Goal: Communication & Community: Share content

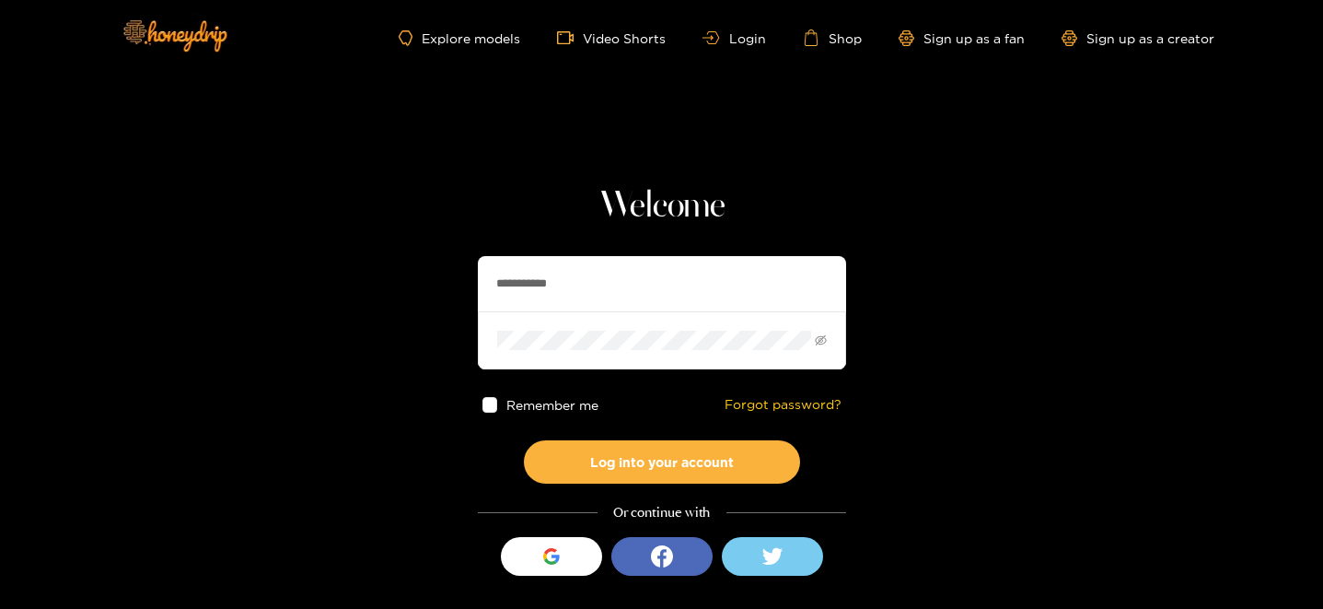
drag, startPoint x: 634, startPoint y: 295, endPoint x: 304, endPoint y: 253, distance: 333.1
click at [304, 253] on section "**********" at bounding box center [661, 327] width 1323 height 655
type input "*********"
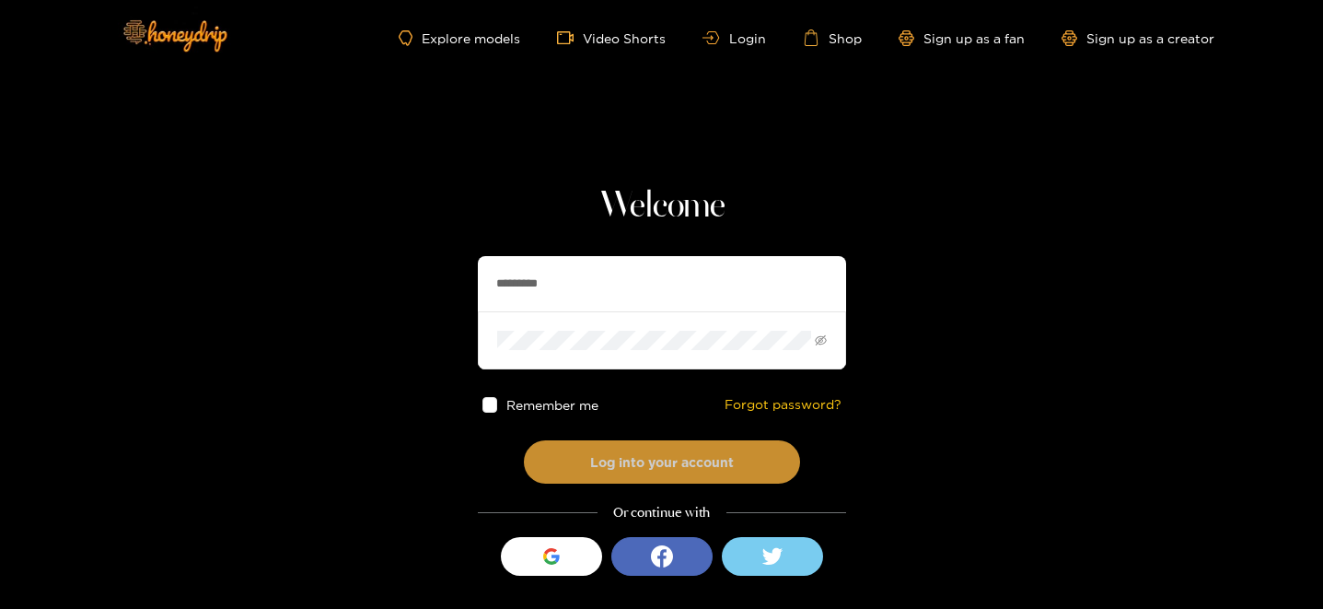
click at [613, 456] on button "Log into your account" at bounding box center [662, 461] width 276 height 43
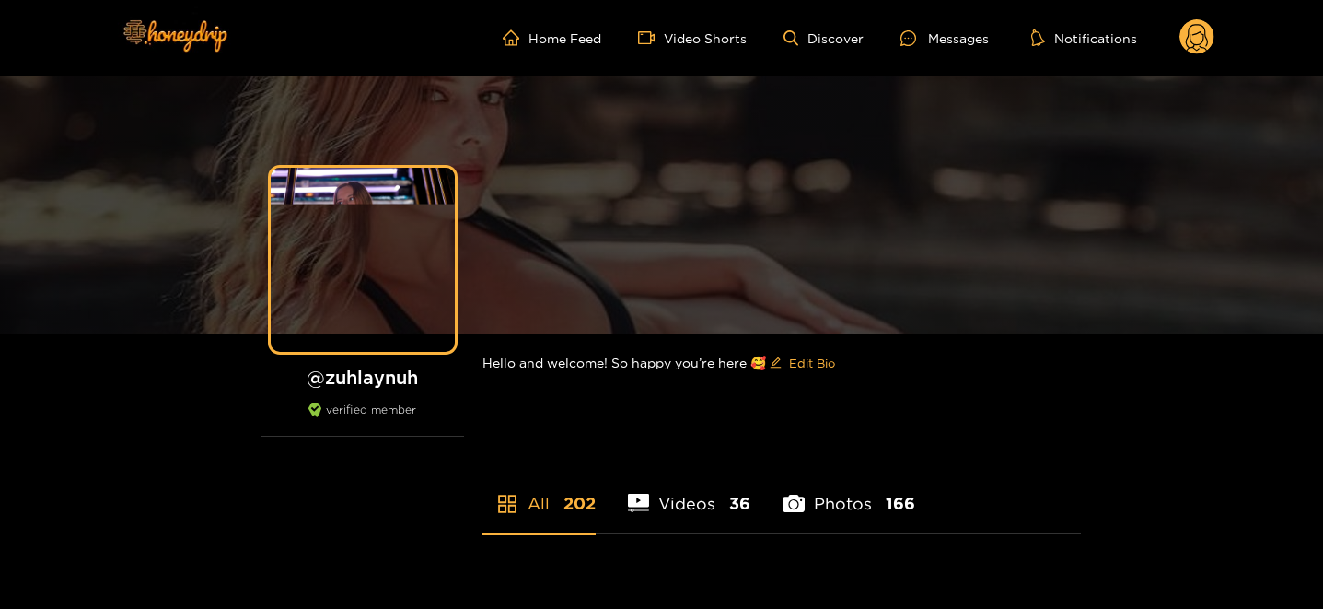
click at [932, 40] on div "Messages" at bounding box center [944, 38] width 88 height 21
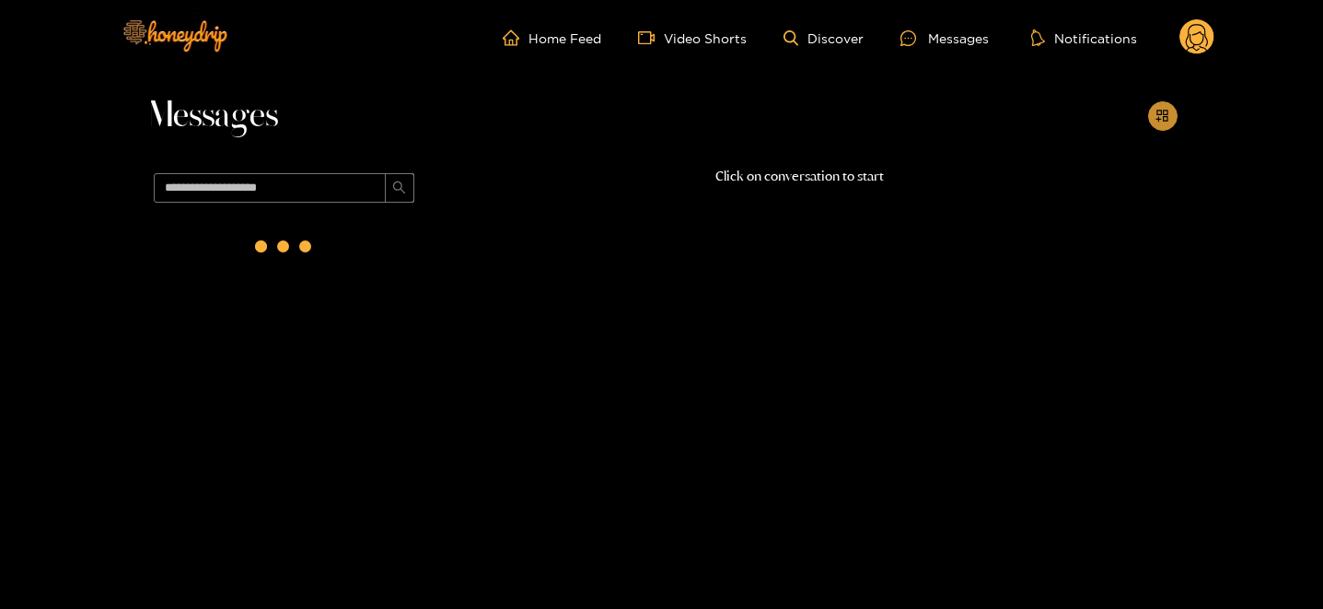
click at [1154, 103] on button "button" at bounding box center [1162, 115] width 29 height 29
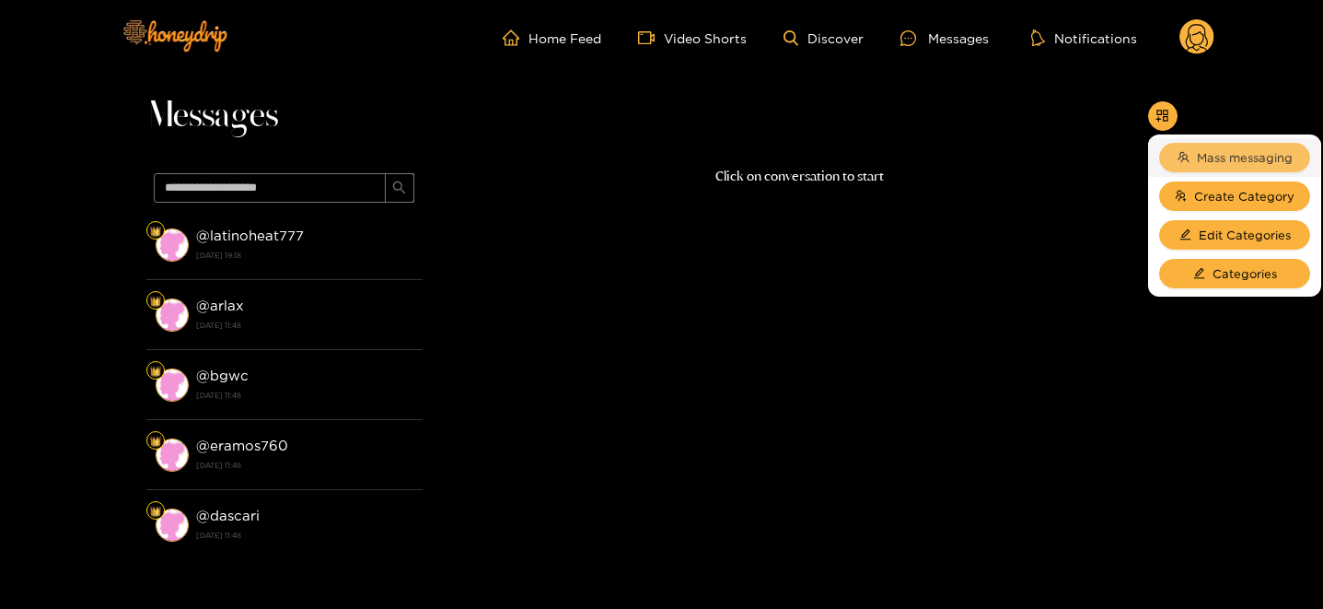
click at [1266, 161] on span "Mass messaging" at bounding box center [1245, 157] width 96 height 18
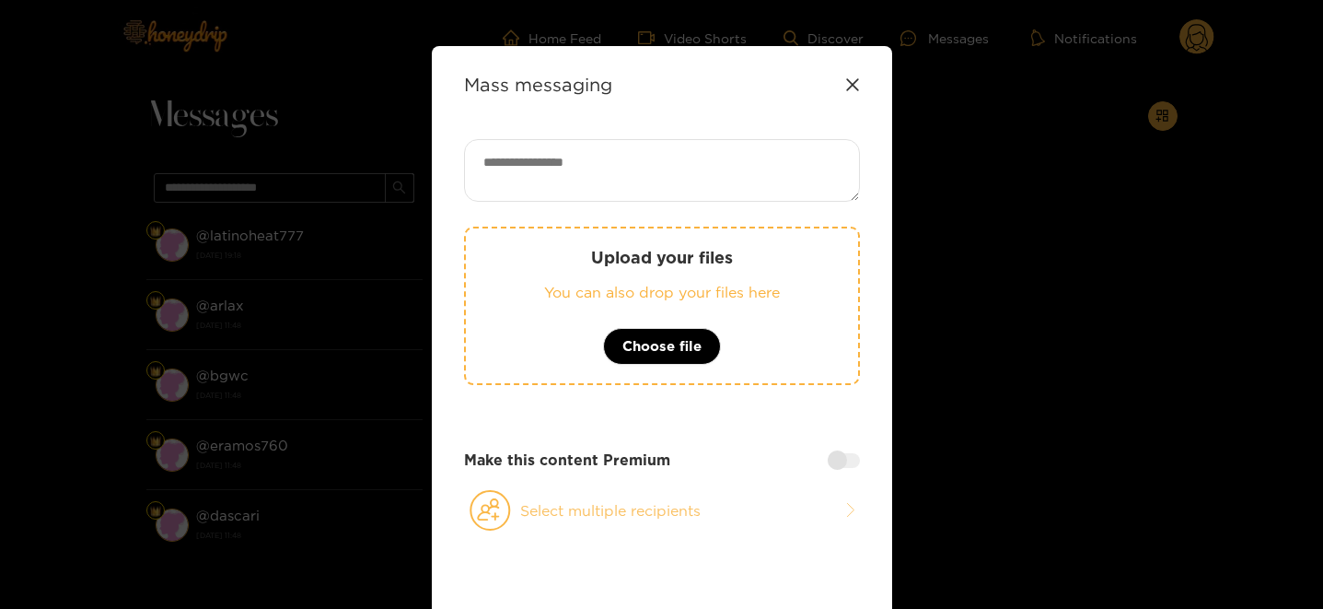
click at [505, 516] on circle at bounding box center [489, 510] width 39 height 39
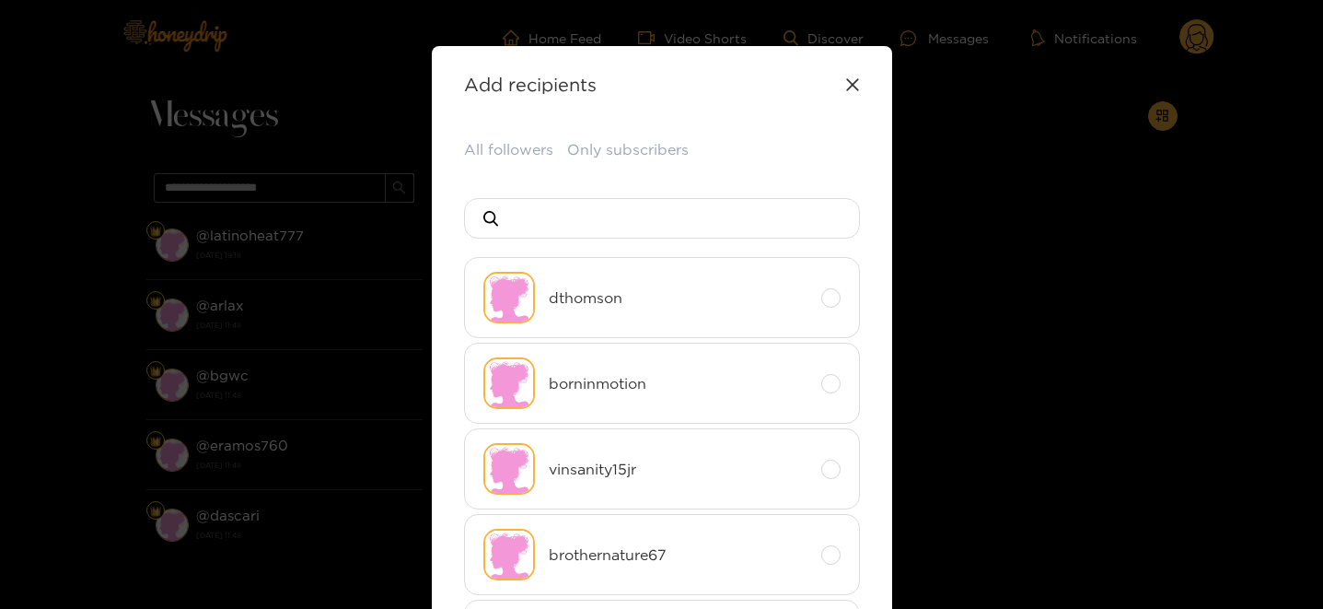
click at [518, 144] on button "All followers" at bounding box center [508, 149] width 89 height 21
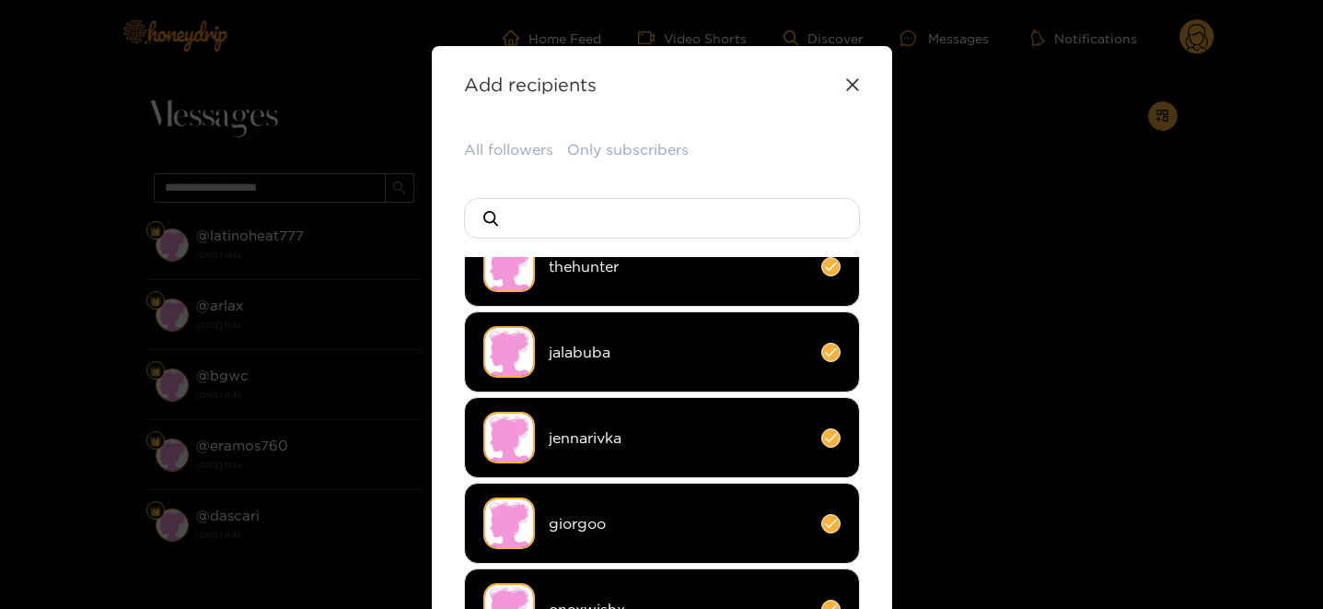
scroll to position [203, 0]
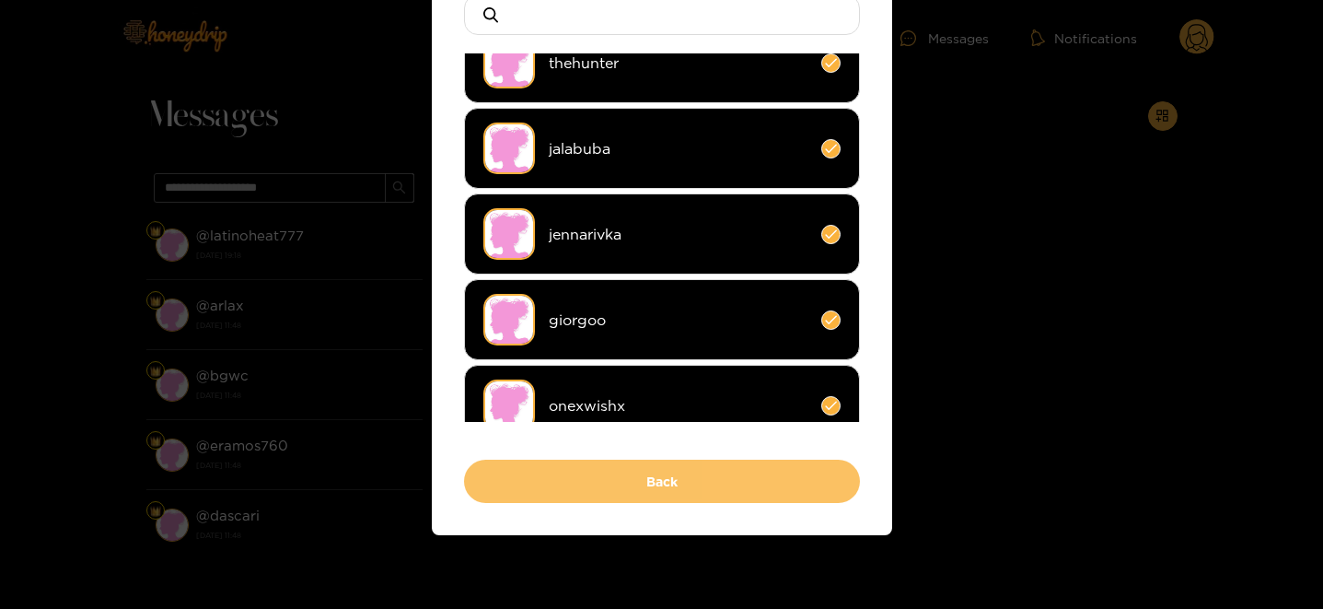
click at [655, 480] on button "Back" at bounding box center [662, 480] width 396 height 43
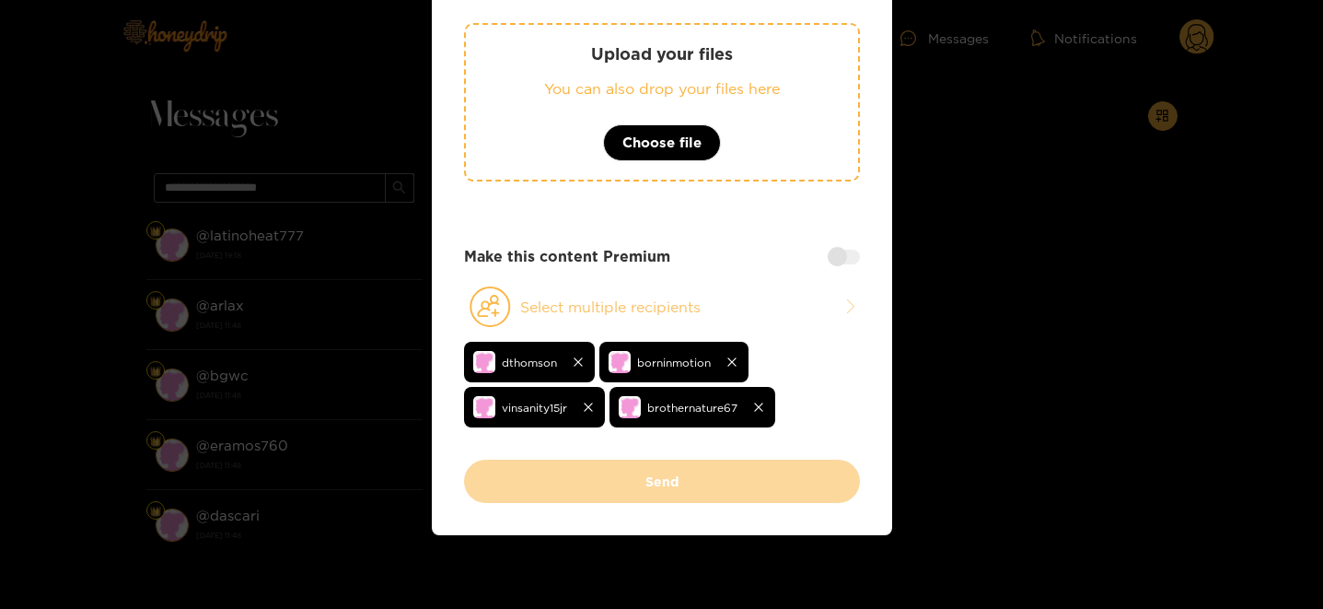
scroll to position [0, 0]
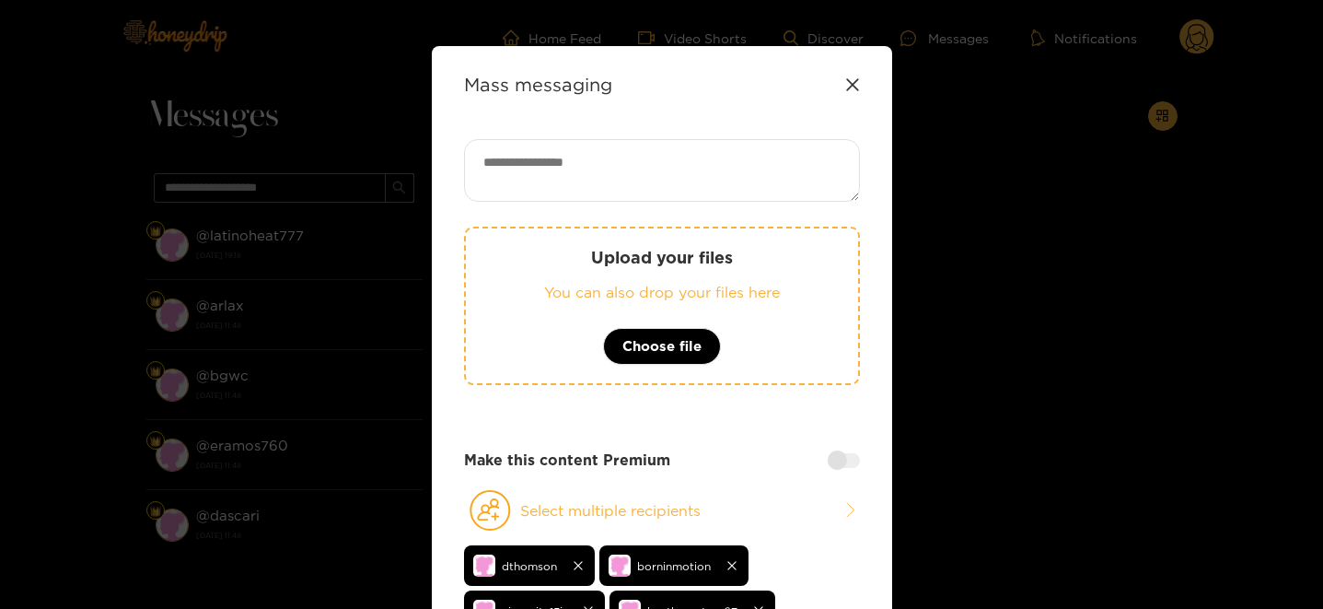
click at [834, 465] on div at bounding box center [844, 460] width 32 height 15
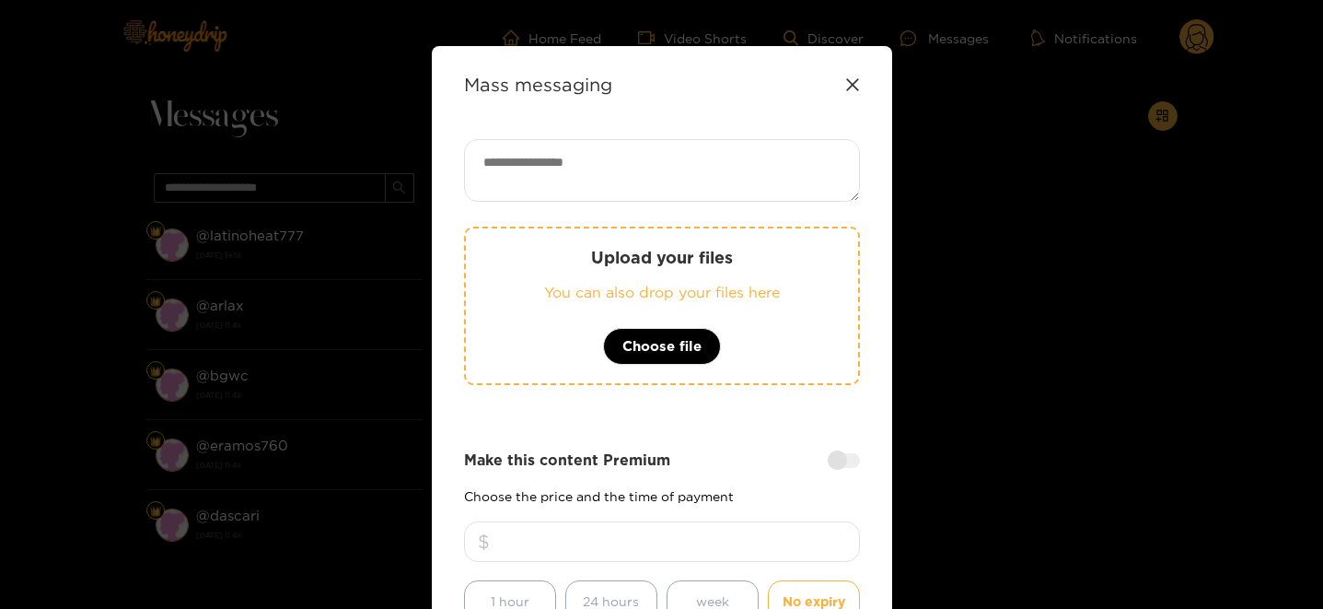
click at [587, 533] on input "number" at bounding box center [662, 541] width 396 height 41
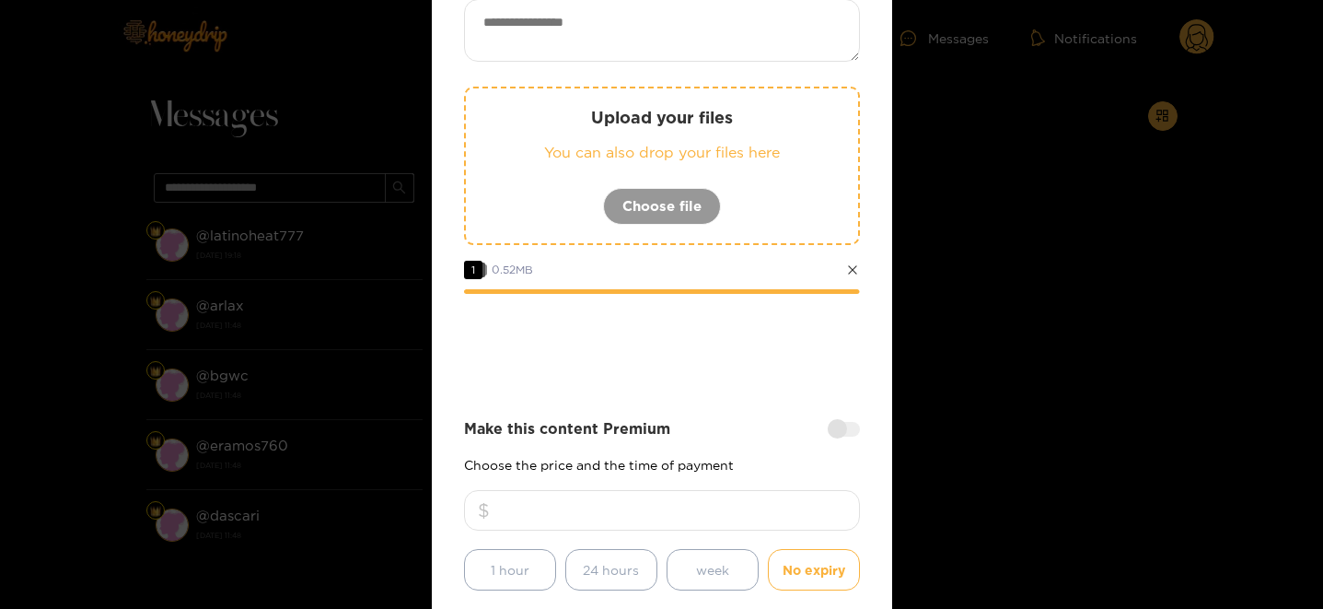
scroll to position [182, 0]
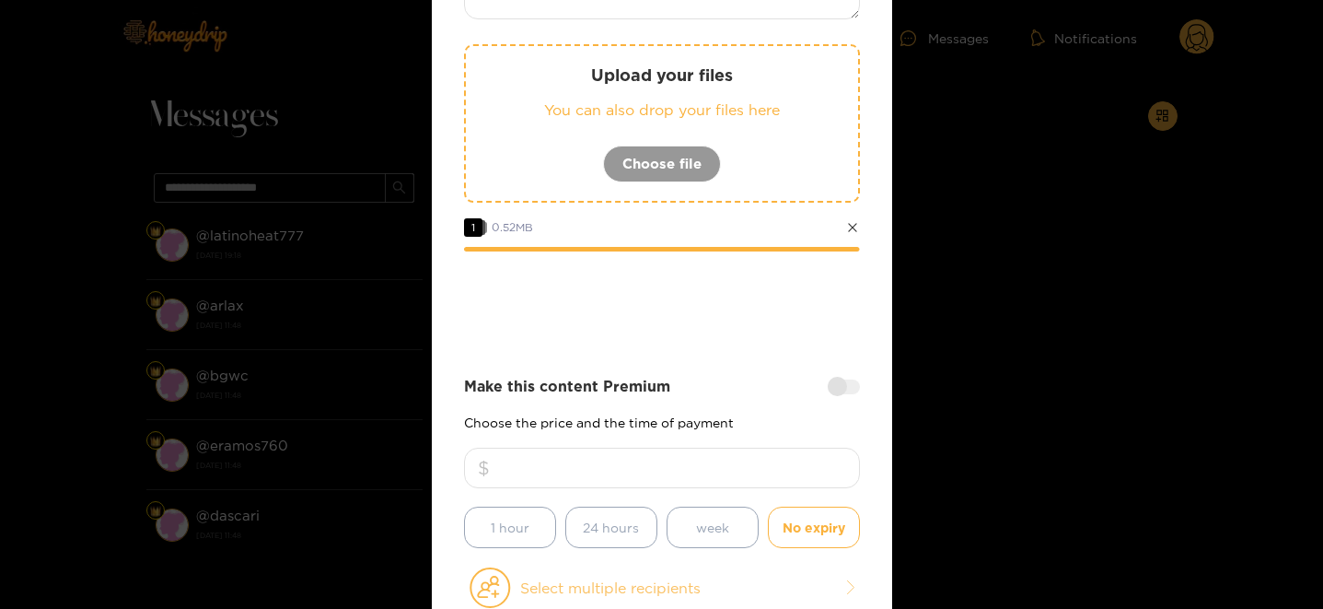
click at [534, 577] on button "Select multiple recipients" at bounding box center [662, 587] width 396 height 42
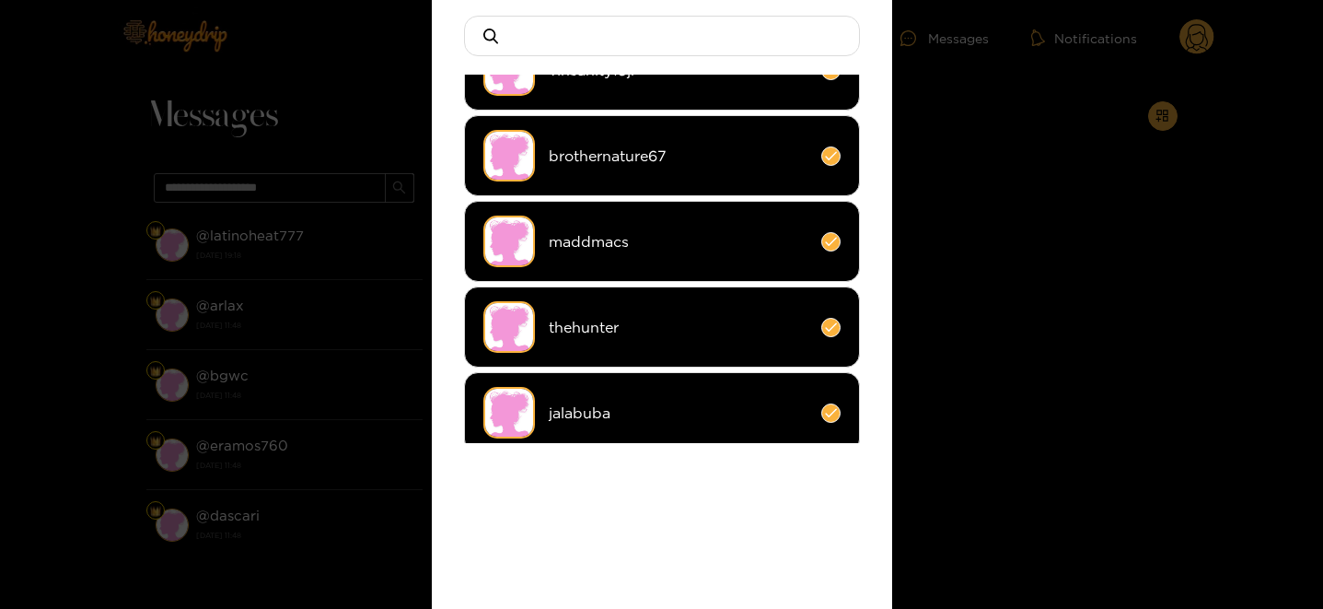
scroll to position [130, 0]
click at [567, 38] on input at bounding box center [669, 36] width 324 height 39
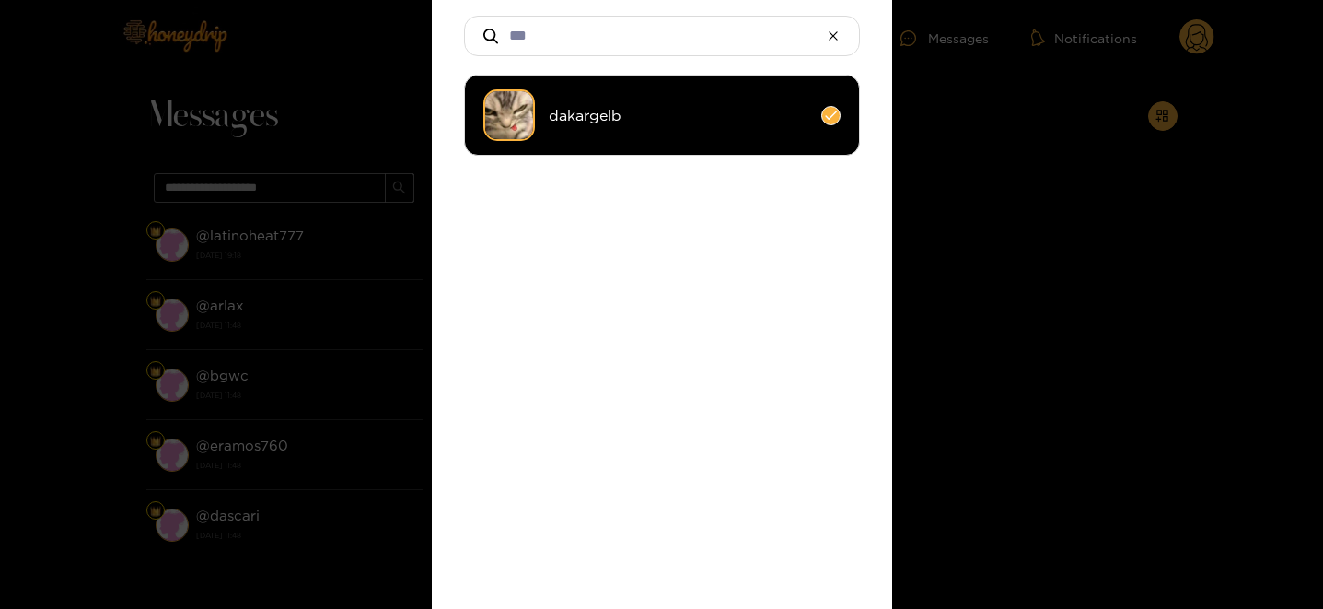
click at [619, 81] on li "dakargelb" at bounding box center [662, 115] width 396 height 81
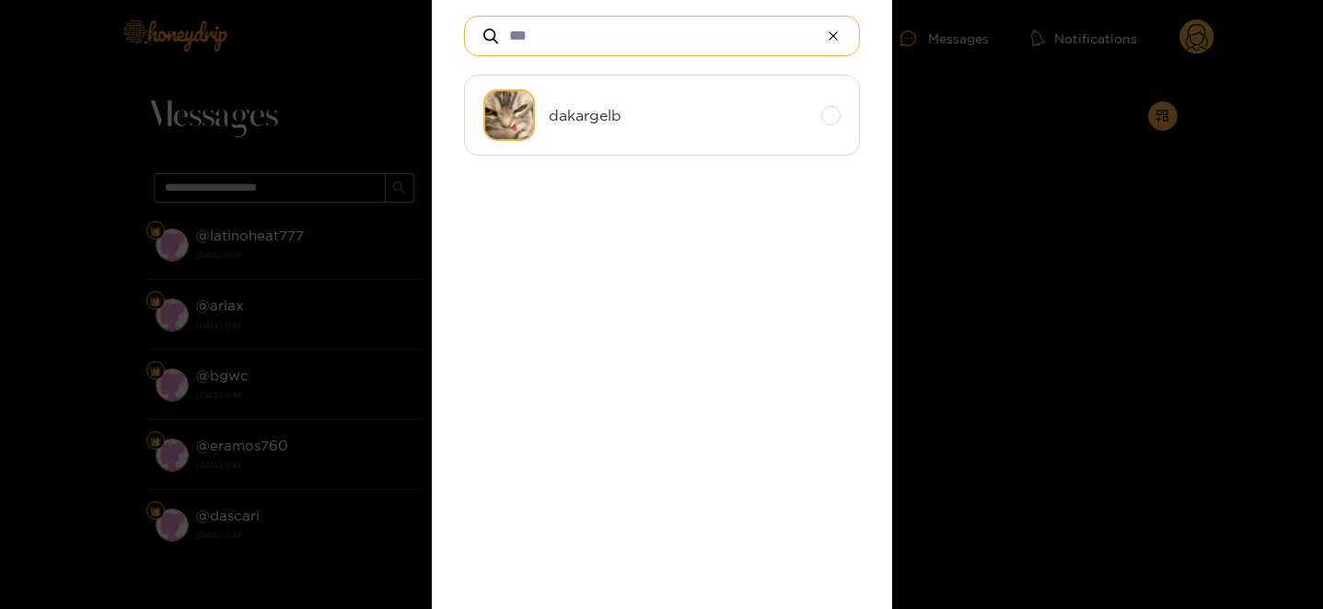
drag, startPoint x: 548, startPoint y: 44, endPoint x: 450, endPoint y: 20, distance: 100.5
click at [450, 20] on div "Add recipients Upload your files You can also drop your files here Choose file …" at bounding box center [662, 340] width 460 height 952
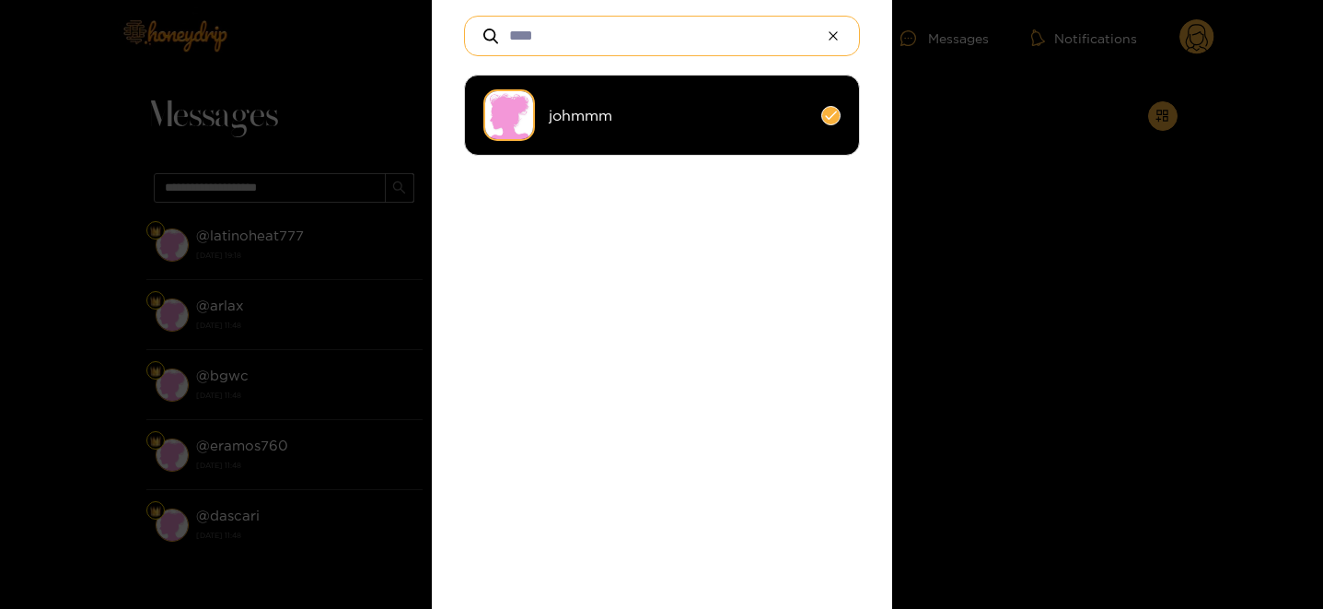
type input "****"
click at [590, 127] on li "johmmm" at bounding box center [662, 115] width 396 height 81
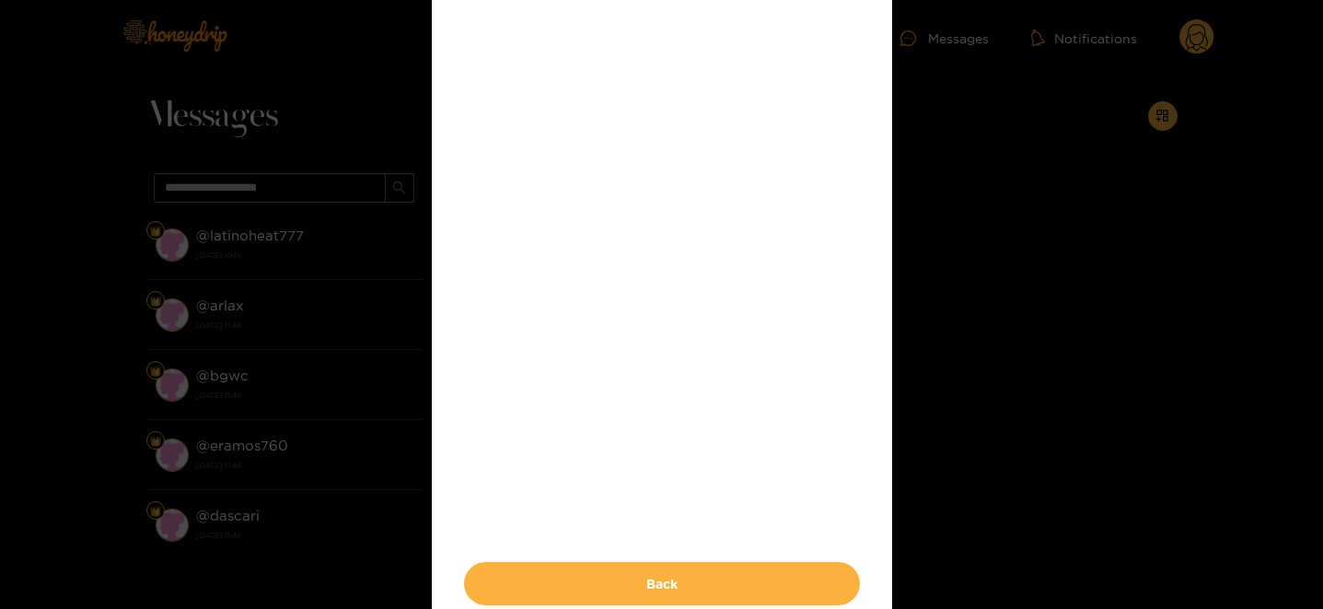
scroll to position [463, 0]
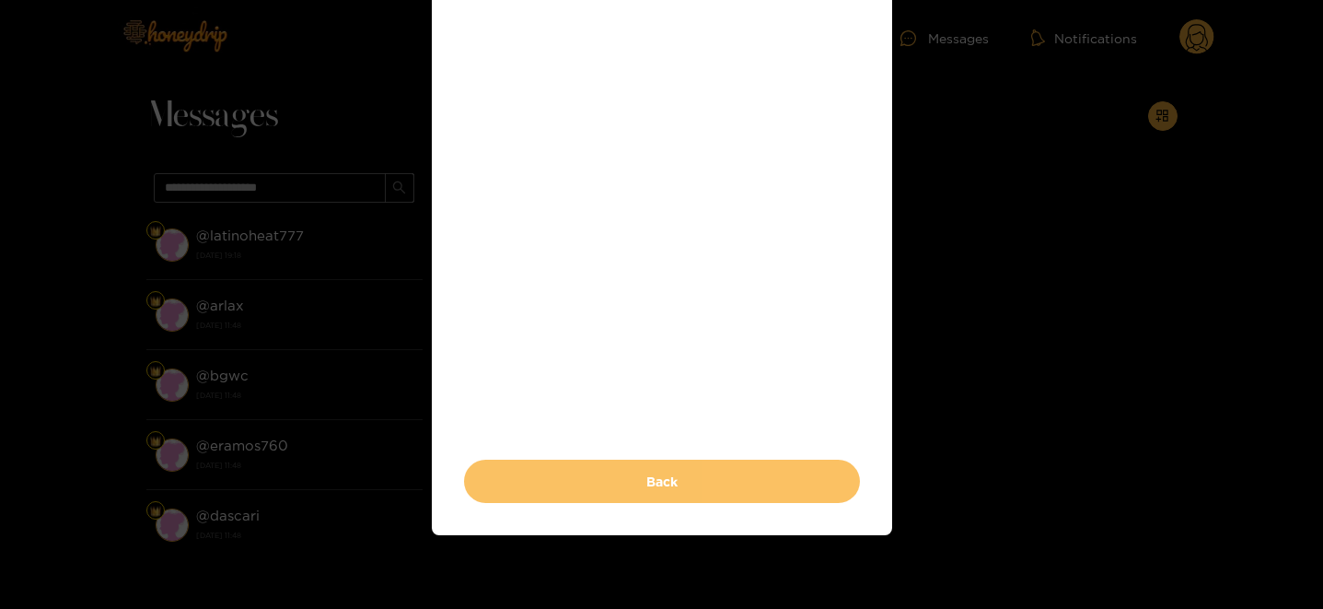
click at [603, 470] on button "Back" at bounding box center [662, 480] width 396 height 43
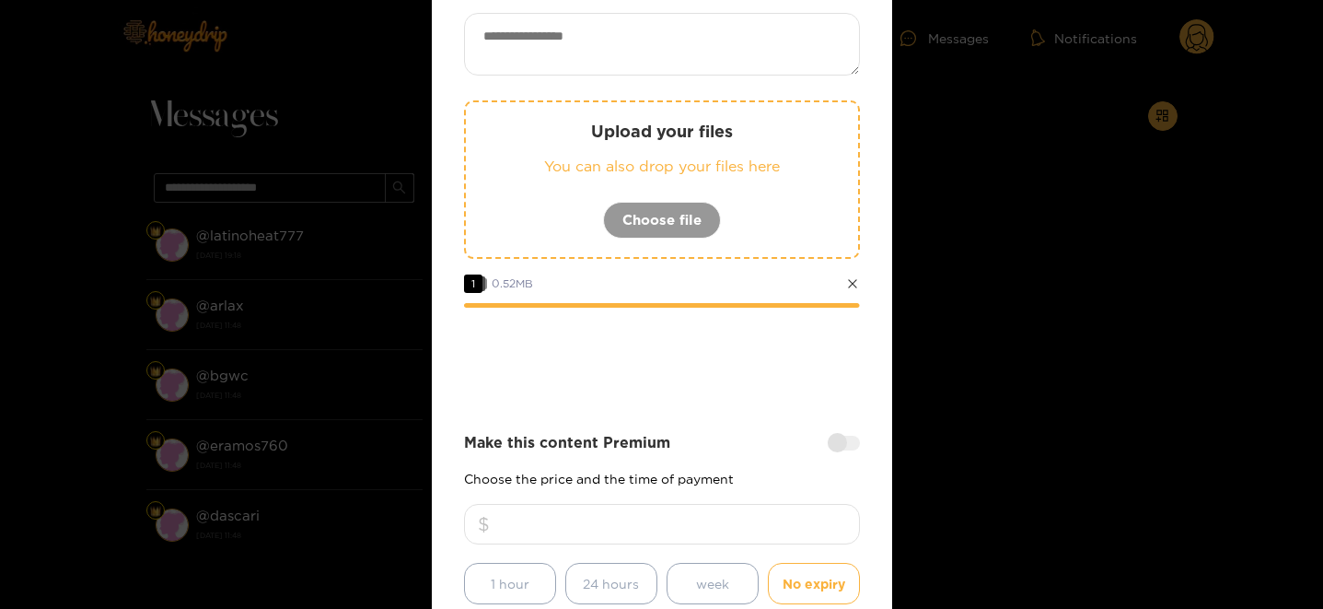
scroll to position [0, 0]
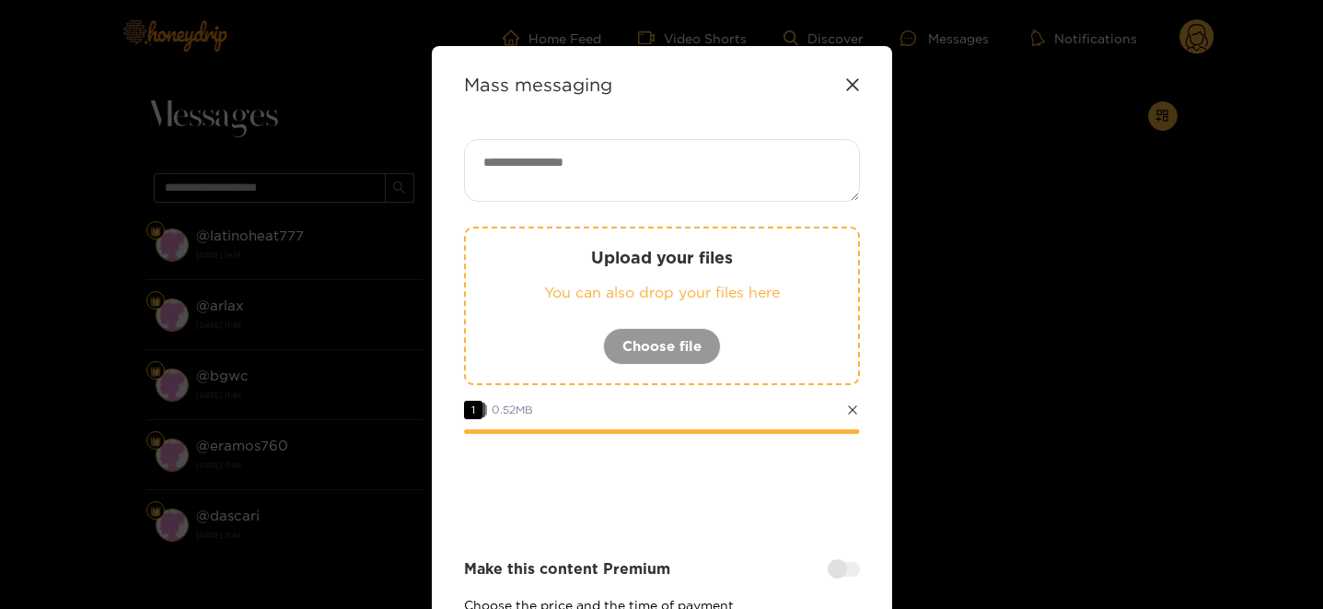
click at [594, 215] on div "Upload your files You can also drop your files here Choose file 1 0.52 MB Make …" at bounding box center [662, 530] width 396 height 783
click at [587, 180] on textarea at bounding box center [662, 170] width 396 height 63
click at [633, 183] on textarea at bounding box center [662, 170] width 396 height 63
paste textarea "**********"
click at [490, 159] on textarea "**********" at bounding box center [662, 170] width 396 height 63
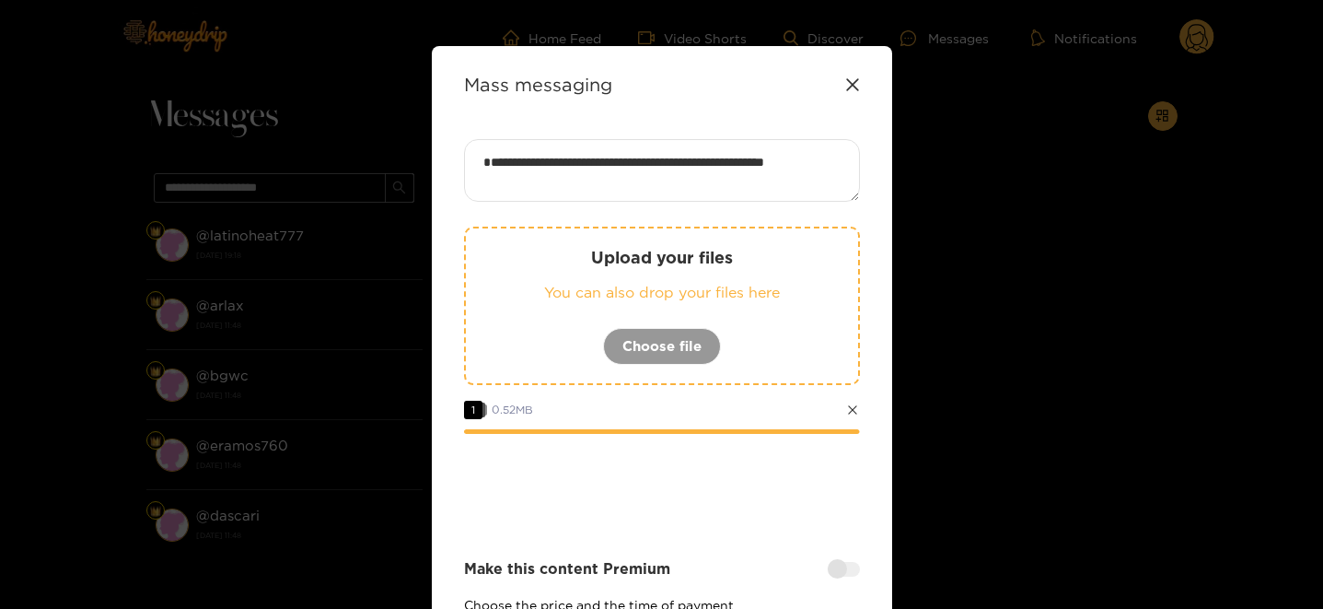
click at [484, 159] on textarea "**********" at bounding box center [662, 170] width 396 height 63
type textarea "**********"
click at [649, 506] on div at bounding box center [662, 484] width 396 height 74
click at [646, 535] on div "**********" at bounding box center [662, 530] width 396 height 783
click at [641, 498] on div at bounding box center [662, 484] width 396 height 74
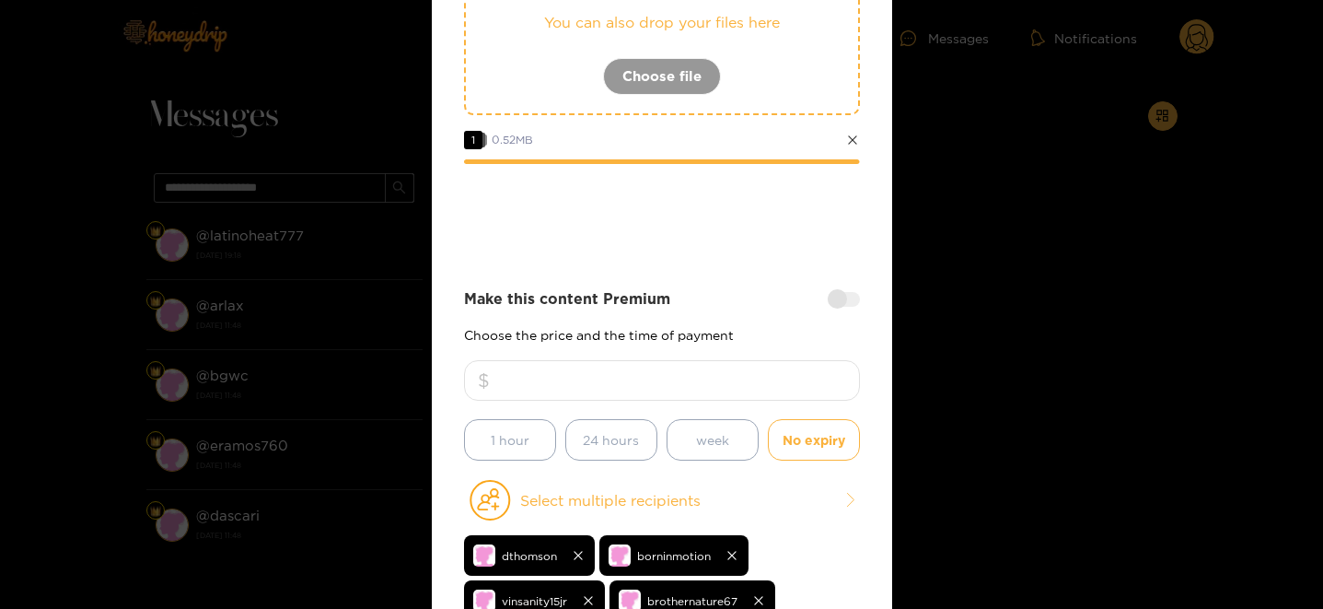
scroll to position [273, 0]
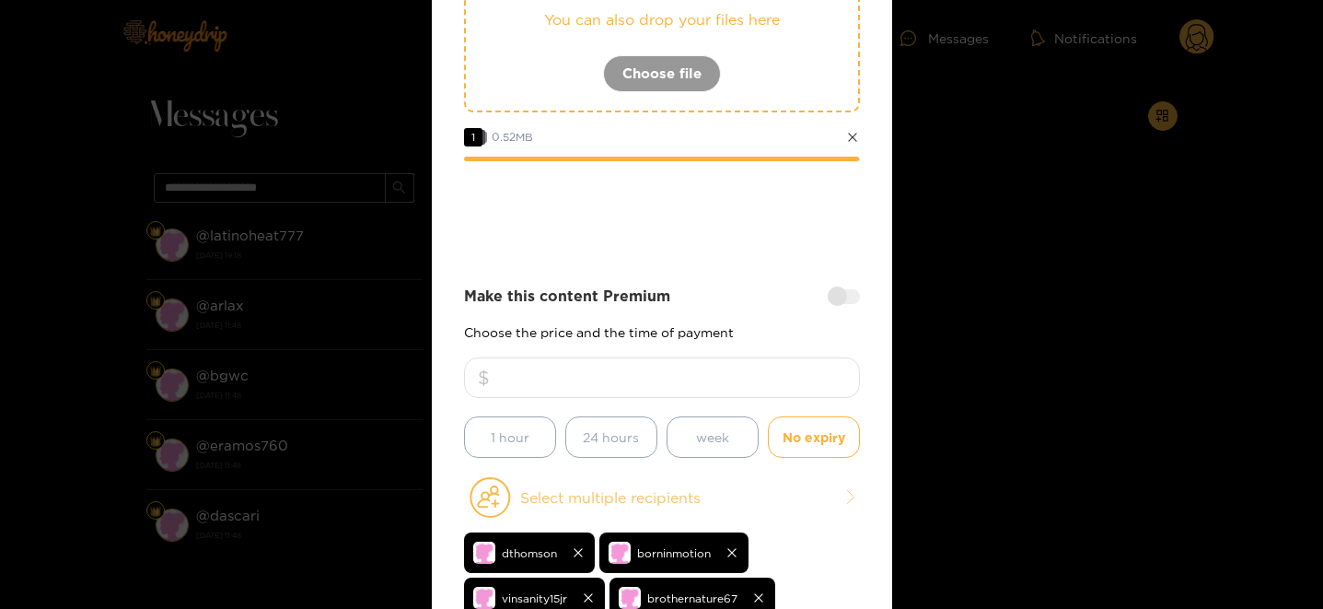
click at [539, 499] on button "Select multiple recipients" at bounding box center [662, 497] width 396 height 42
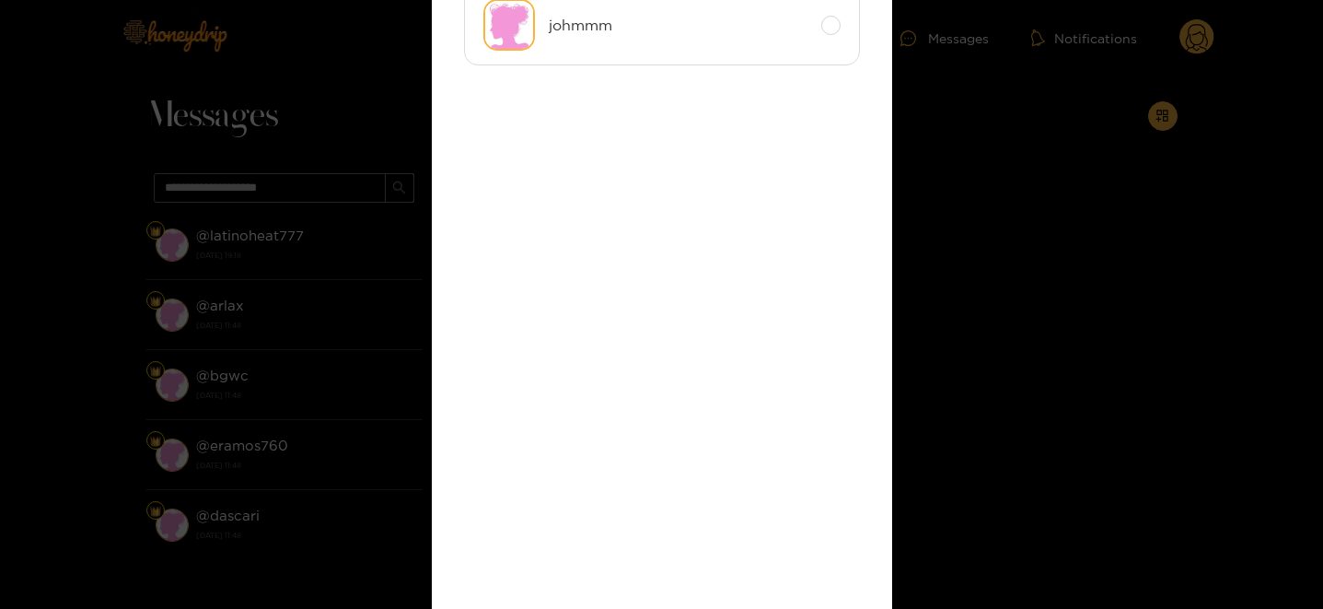
scroll to position [0, 0]
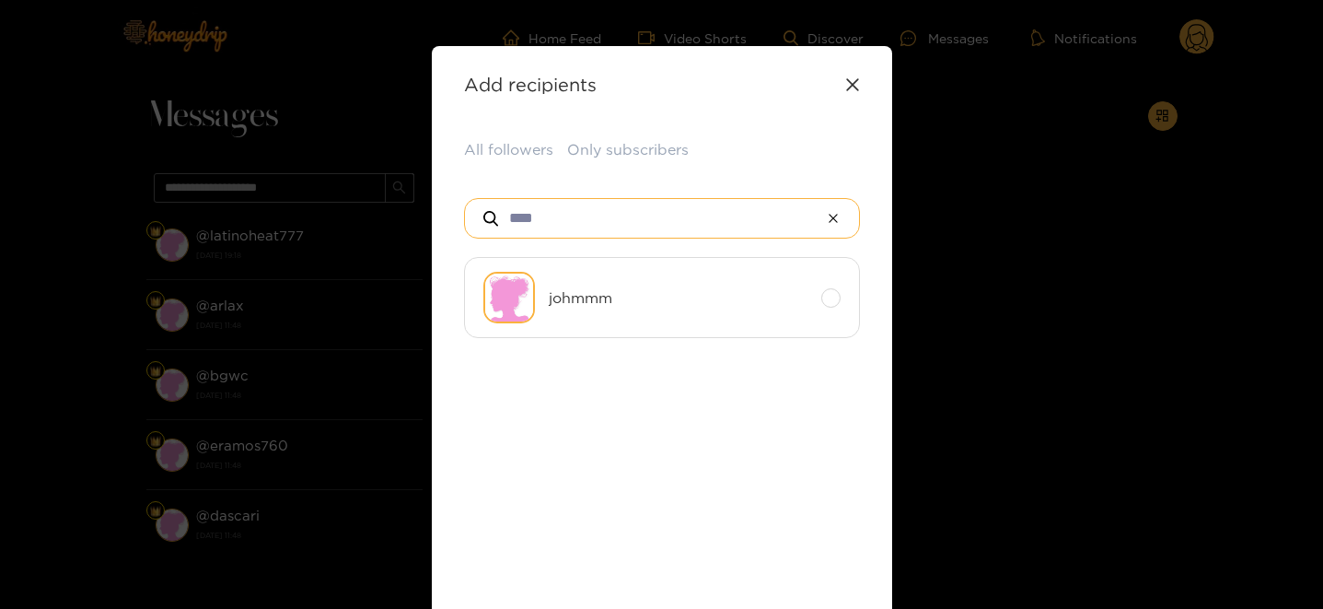
drag, startPoint x: 515, startPoint y: 213, endPoint x: 391, endPoint y: 194, distance: 124.7
click at [391, 195] on div "**********" at bounding box center [661, 304] width 1323 height 609
type input "*"
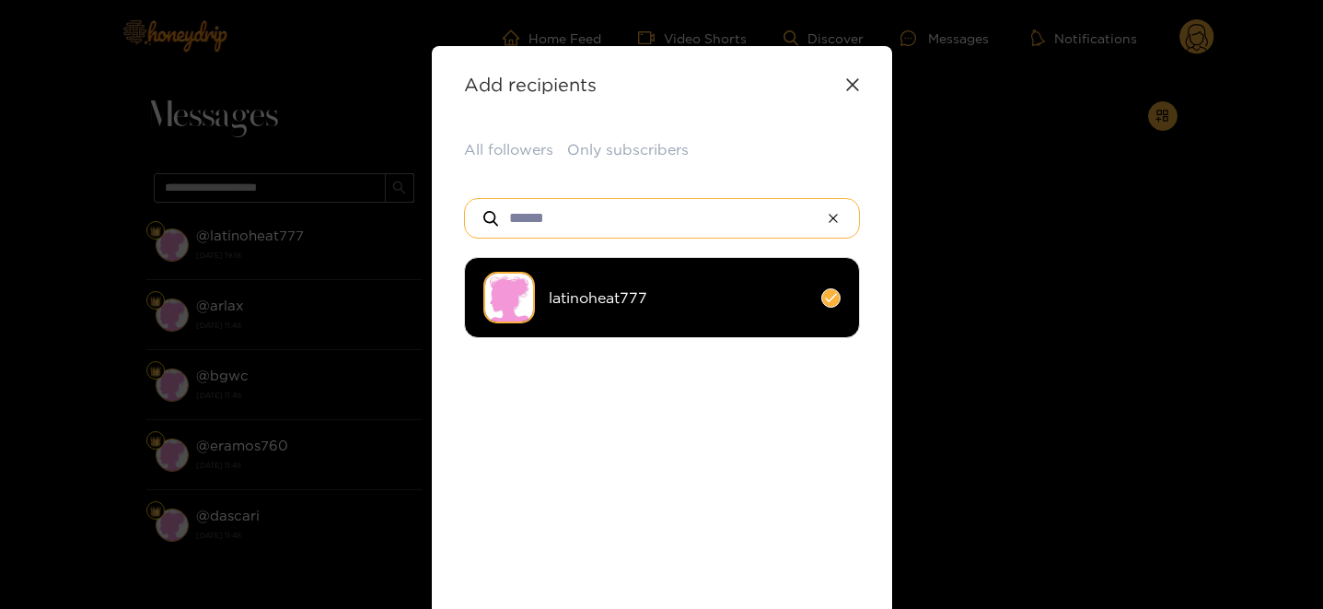
type input "******"
click at [648, 319] on li "latinoheat777" at bounding box center [662, 297] width 396 height 81
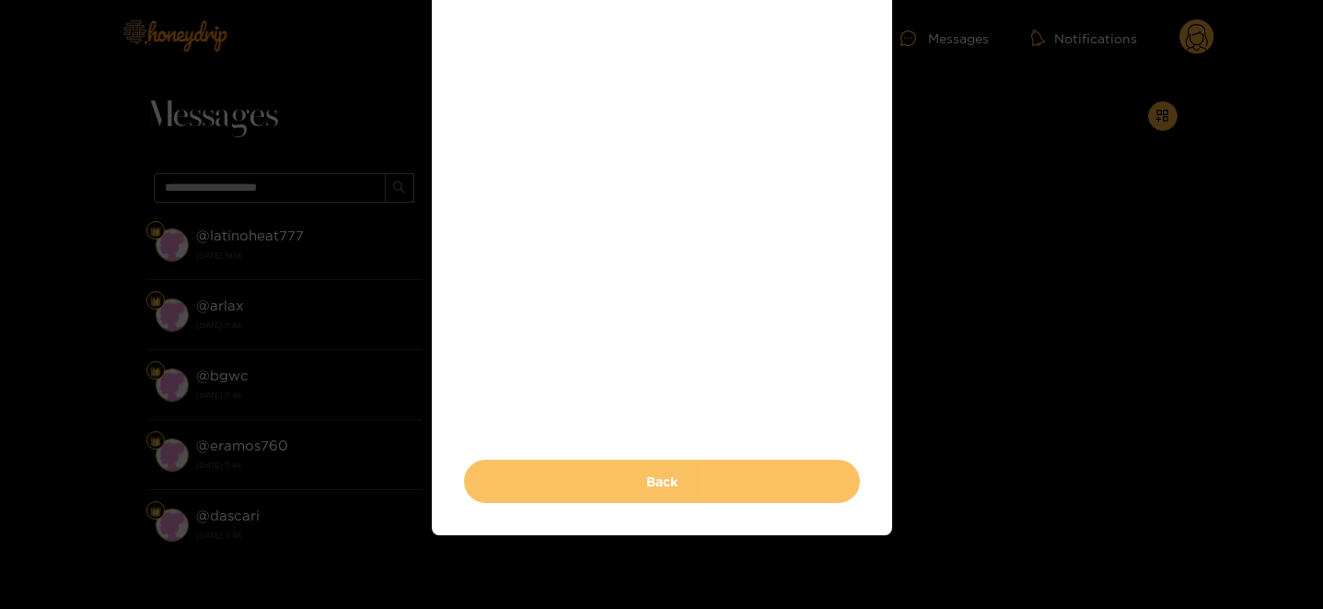
click at [689, 488] on button "Back" at bounding box center [662, 480] width 396 height 43
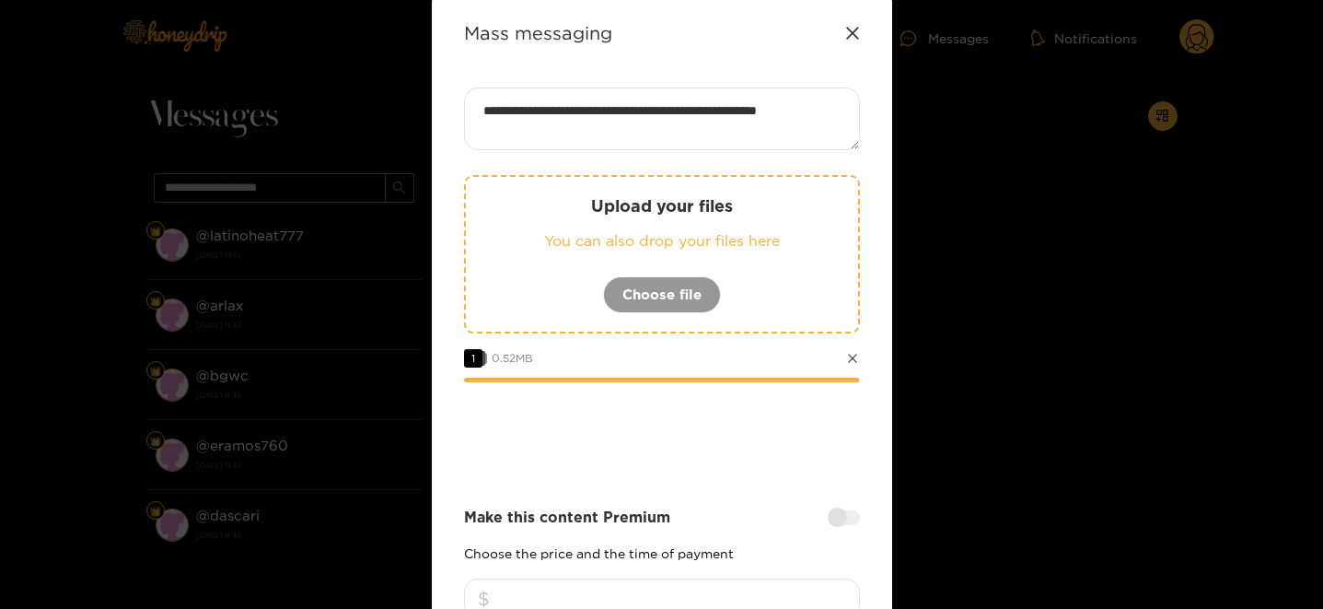
scroll to position [103, 0]
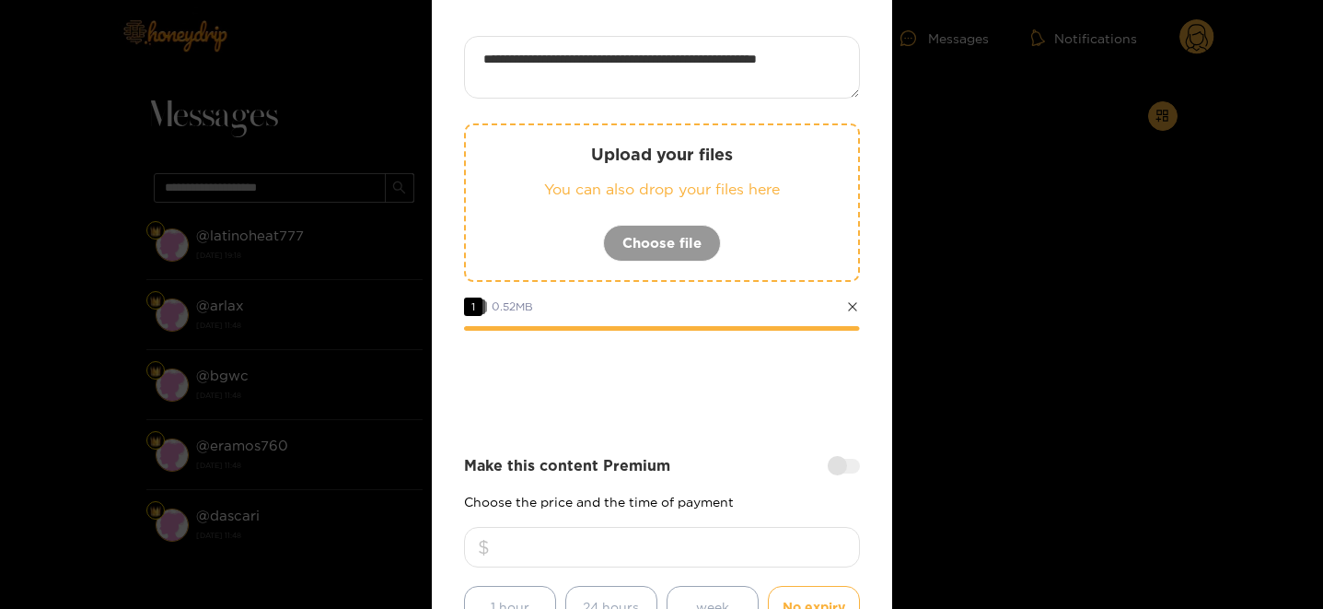
click at [567, 542] on input "number" at bounding box center [662, 547] width 396 height 41
type input "*"
click at [668, 400] on div at bounding box center [662, 381] width 396 height 74
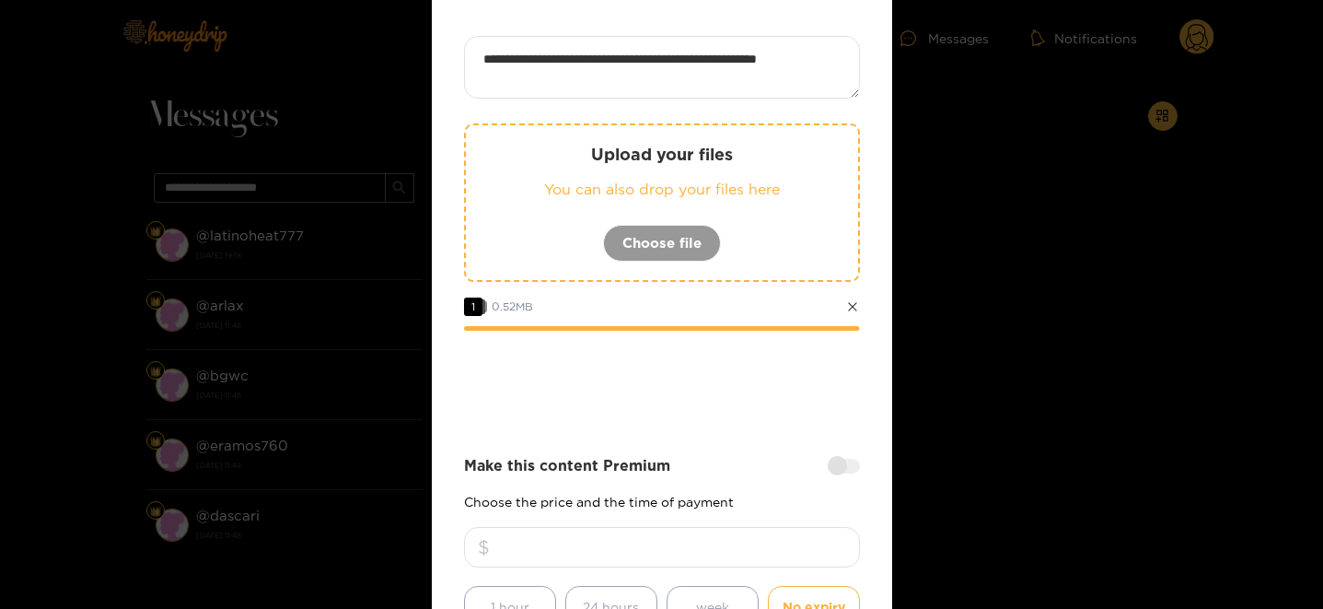
click at [691, 546] on input "*" at bounding box center [662, 547] width 396 height 41
type input "*"
click at [726, 446] on div "**********" at bounding box center [662, 427] width 396 height 783
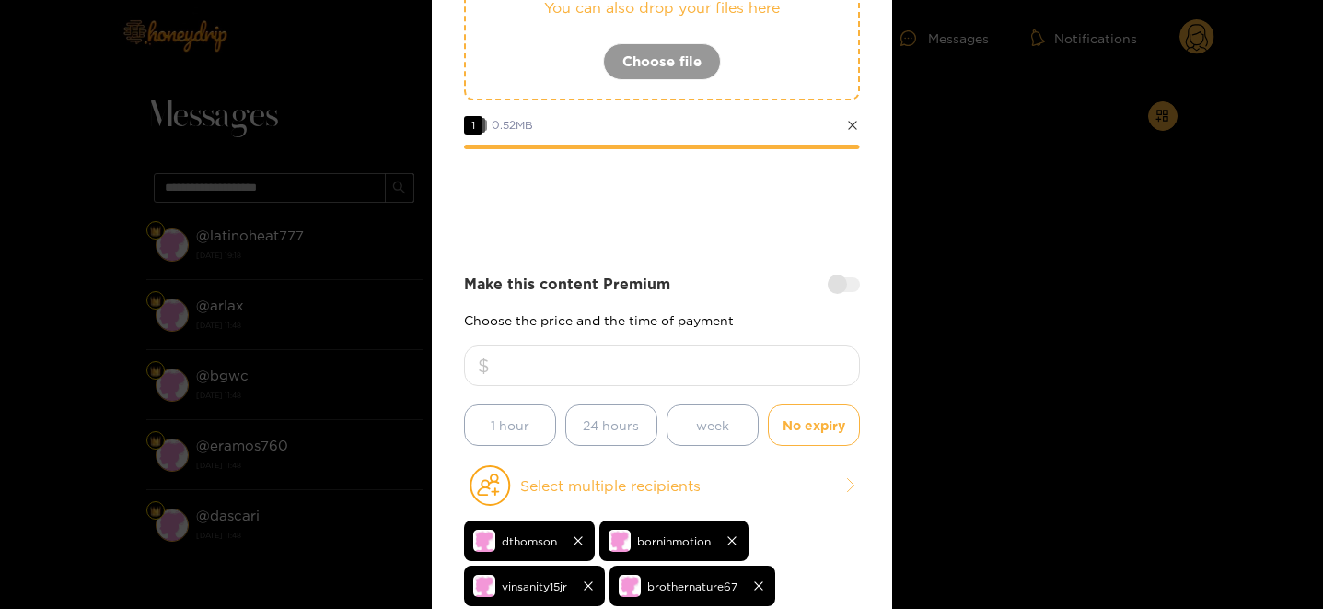
scroll to position [463, 0]
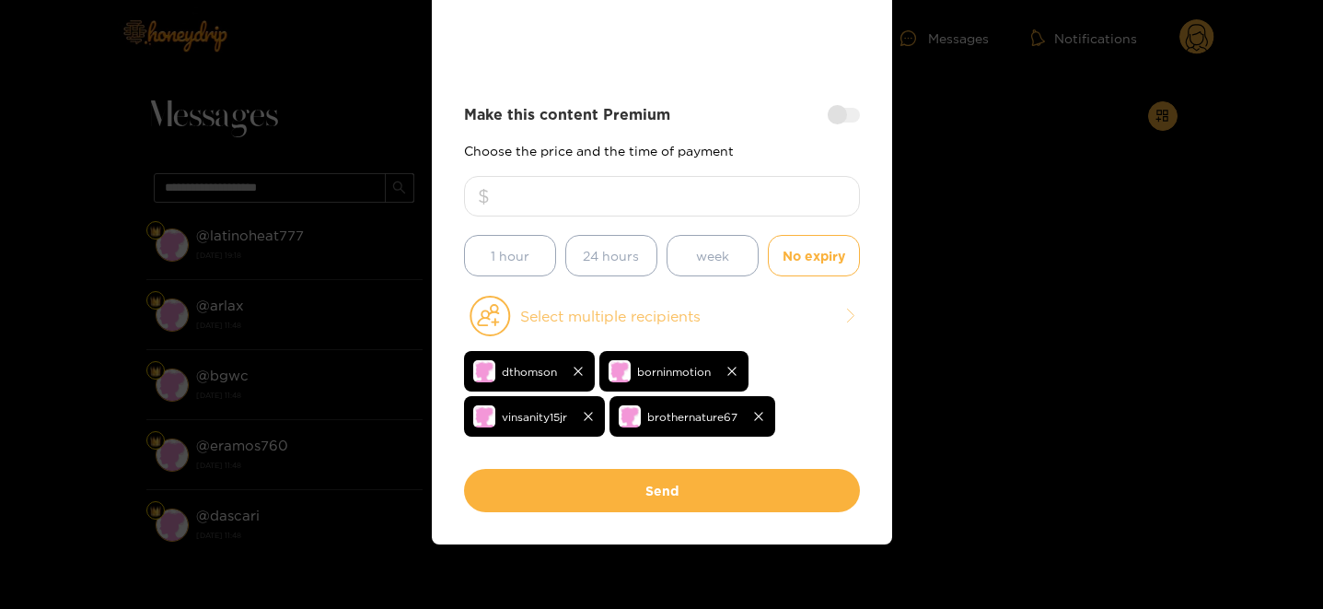
click at [625, 304] on button "Select multiple recipients" at bounding box center [662, 316] width 396 height 42
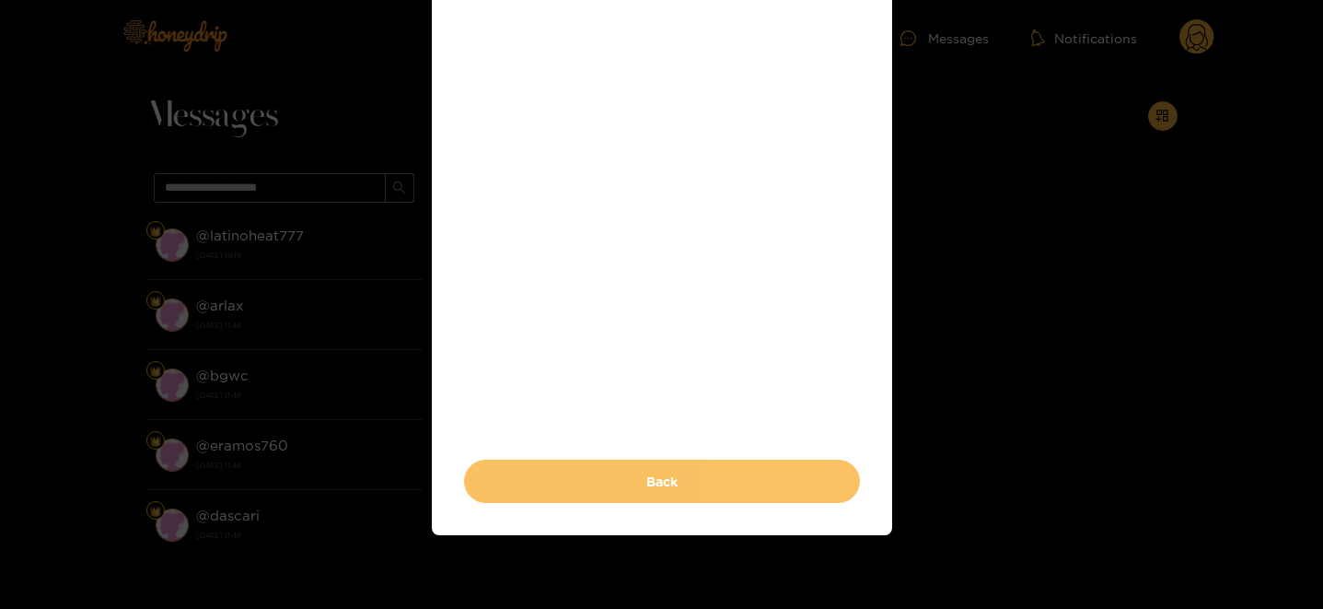
click at [660, 492] on button "Back" at bounding box center [662, 480] width 396 height 43
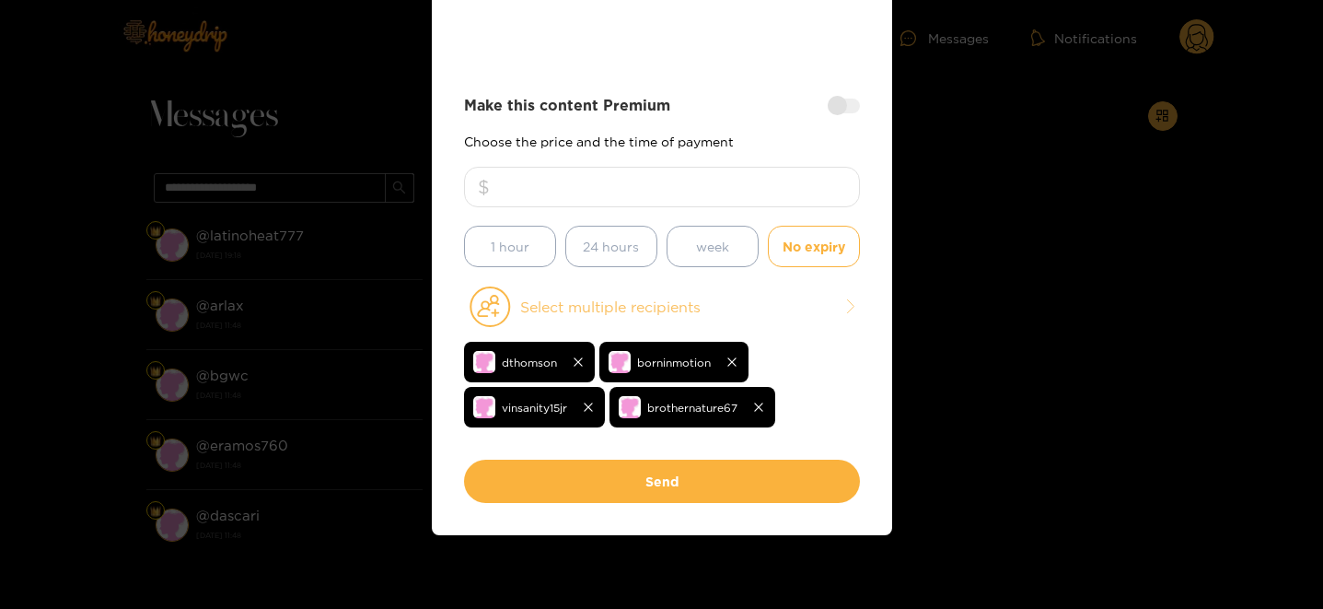
click at [676, 315] on button "Select multiple recipients" at bounding box center [662, 306] width 396 height 42
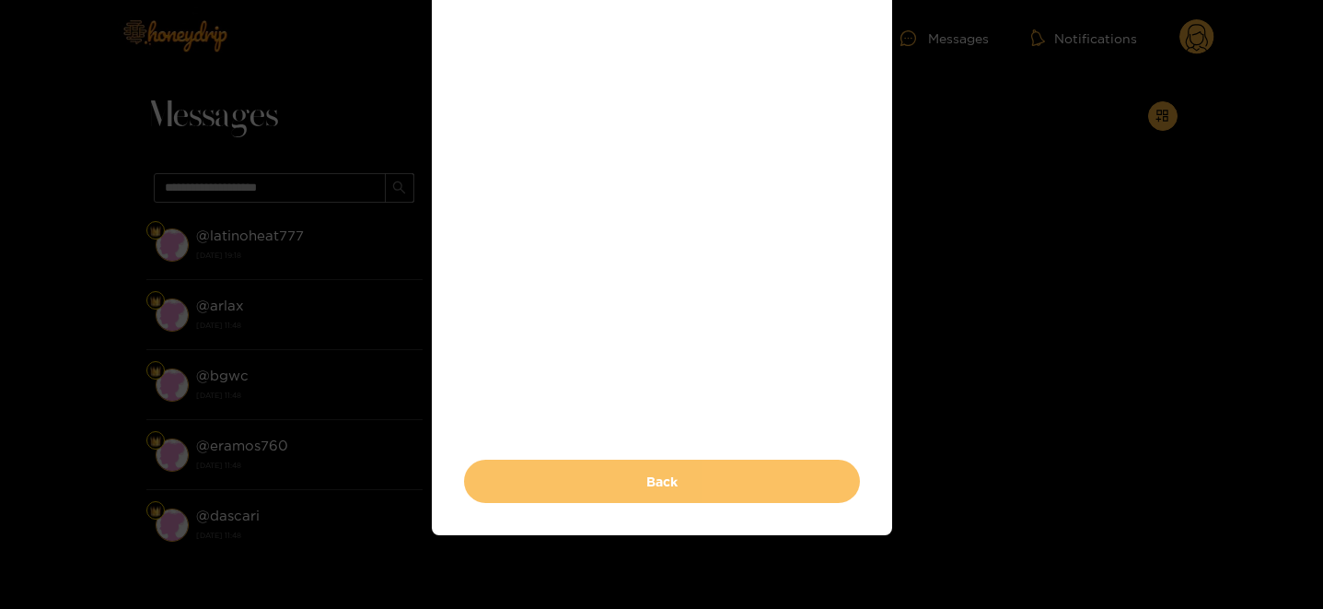
click at [625, 483] on button "Back" at bounding box center [662, 480] width 396 height 43
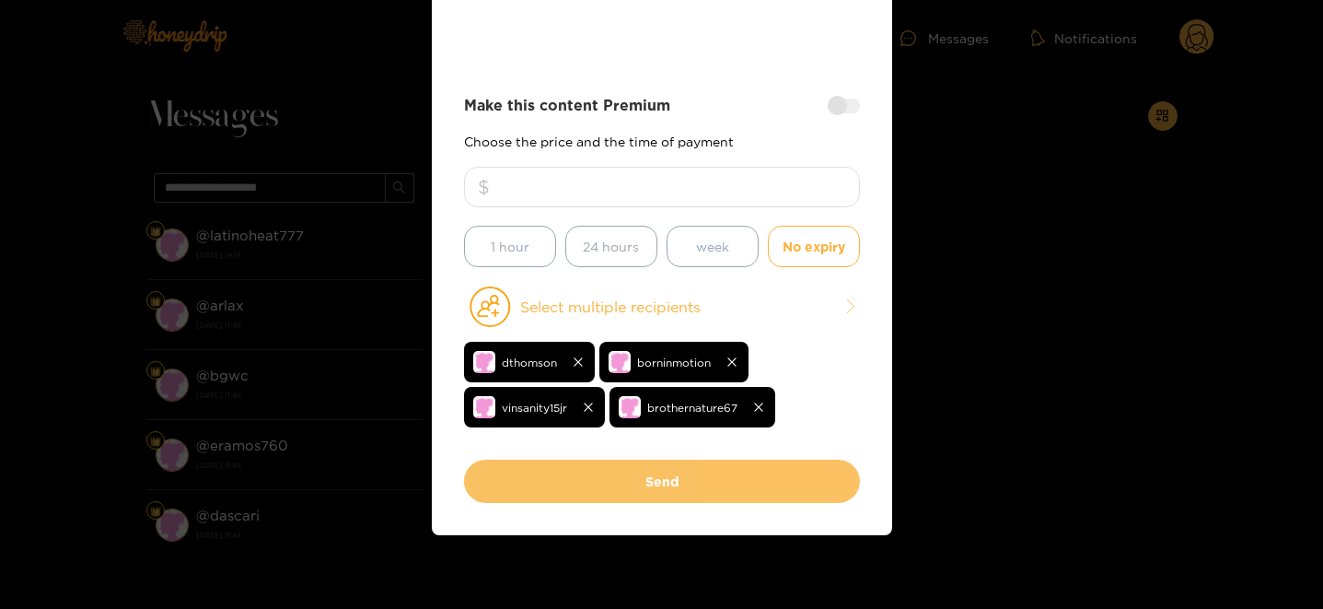
click at [729, 495] on button "Send" at bounding box center [662, 480] width 396 height 43
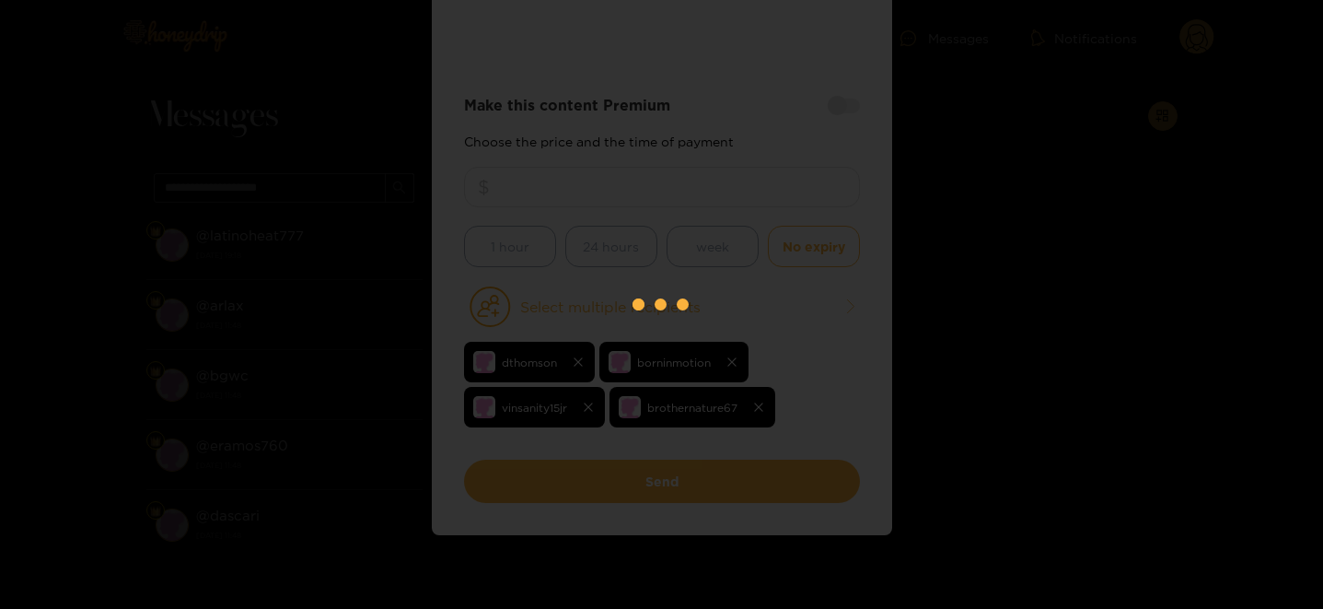
click at [1061, 142] on div at bounding box center [661, 304] width 1323 height 609
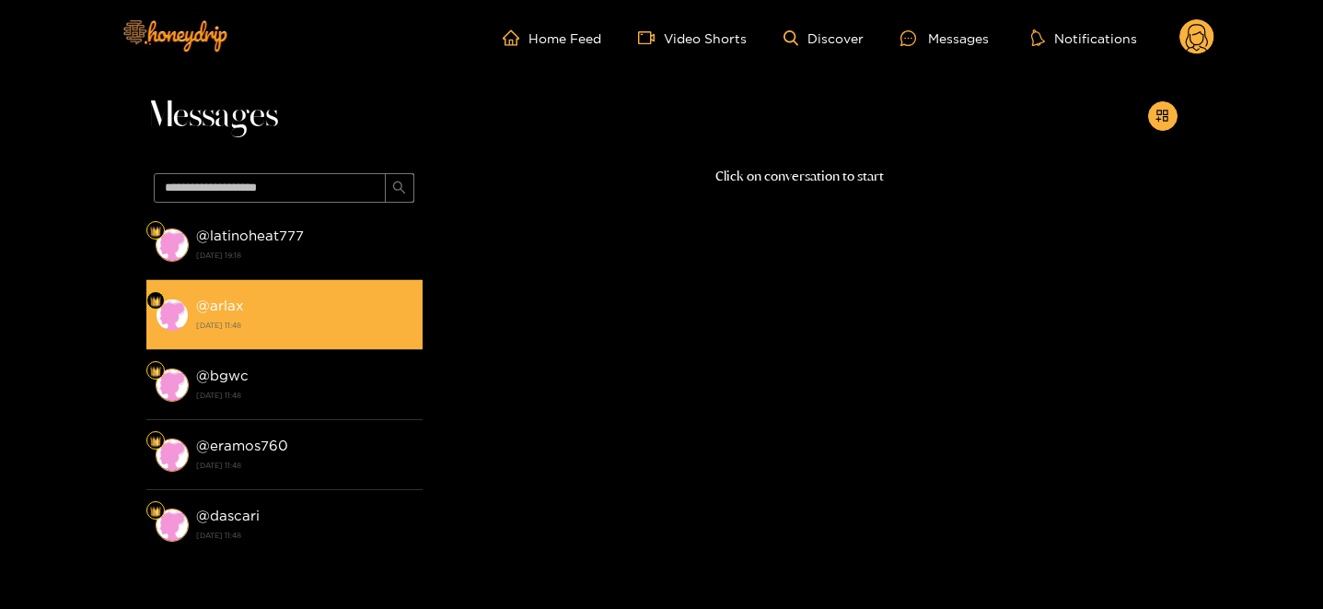
click at [223, 320] on strong "14 September 2025 11:48" at bounding box center [304, 325] width 217 height 17
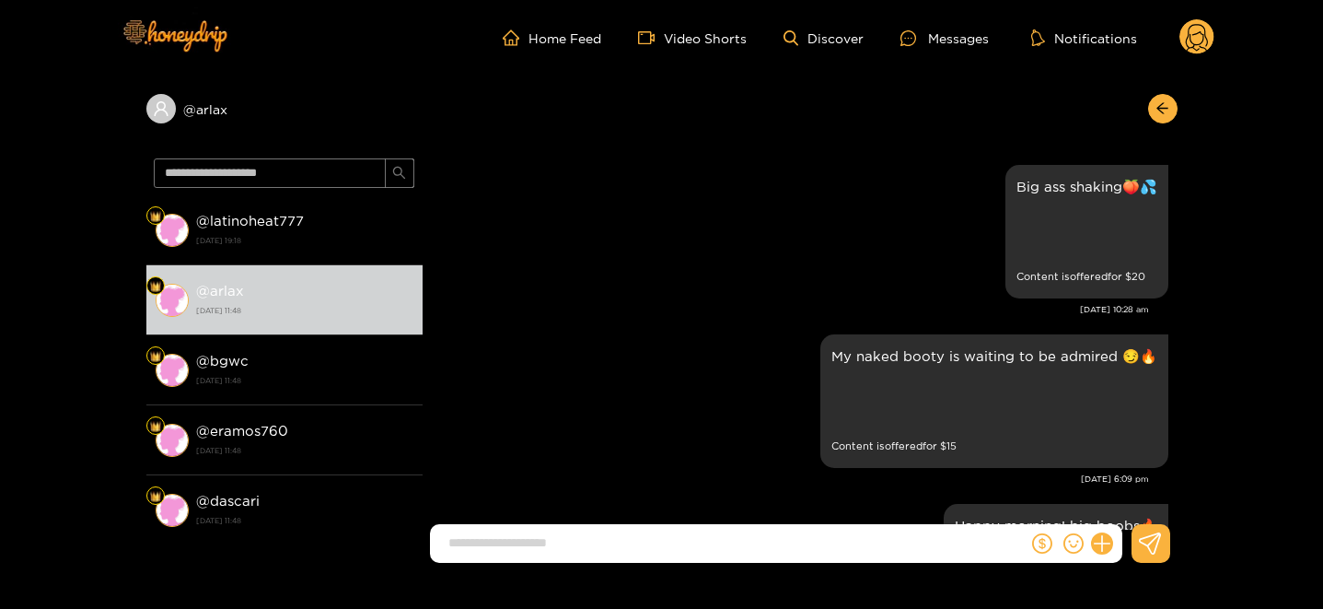
scroll to position [3749, 0]
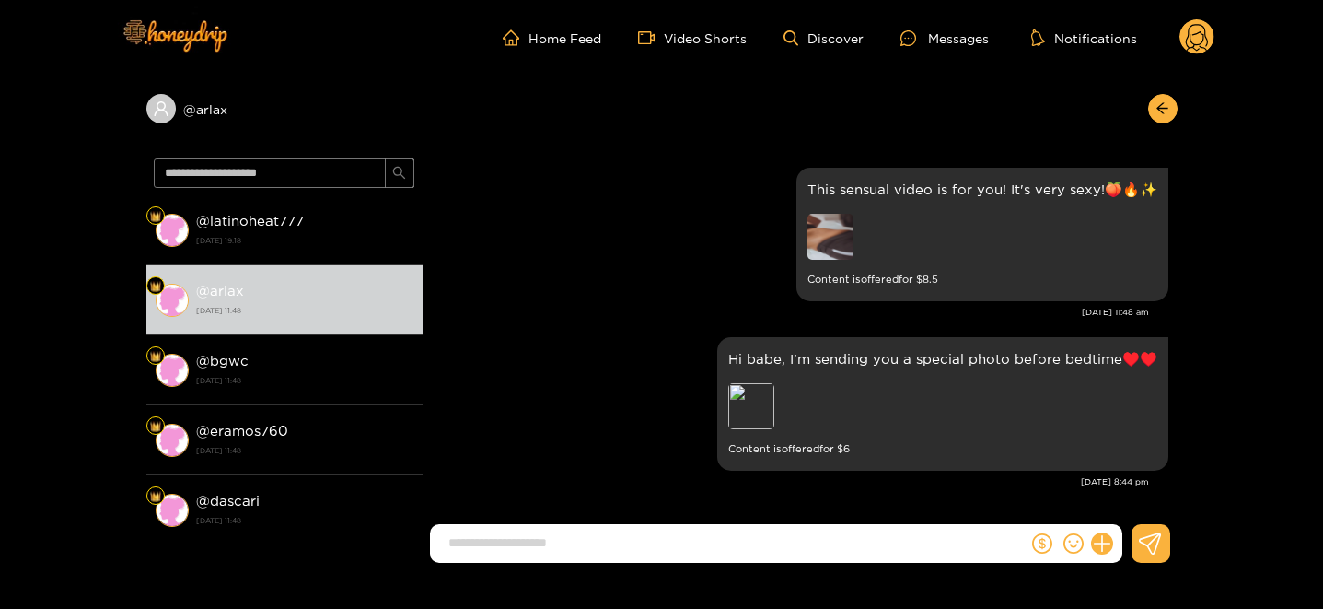
click at [1195, 27] on circle at bounding box center [1196, 36] width 35 height 35
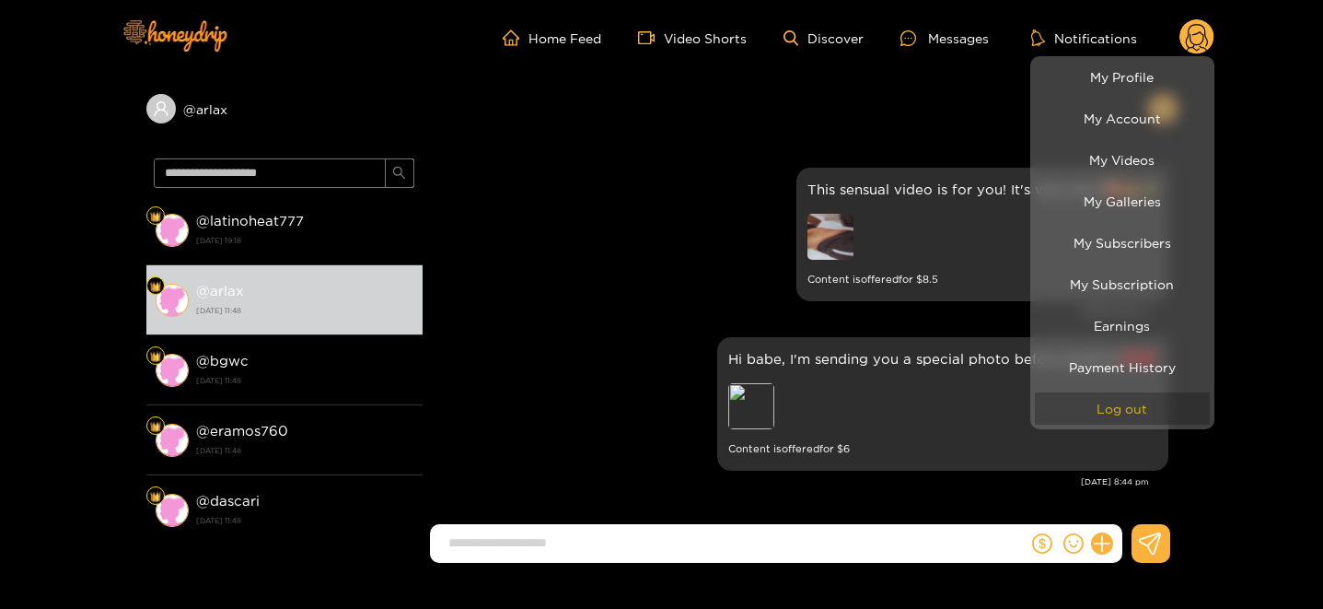
click at [1112, 414] on button "Log out" at bounding box center [1122, 408] width 175 height 32
